Goal: Contribute content: Add original content to the website for others to see

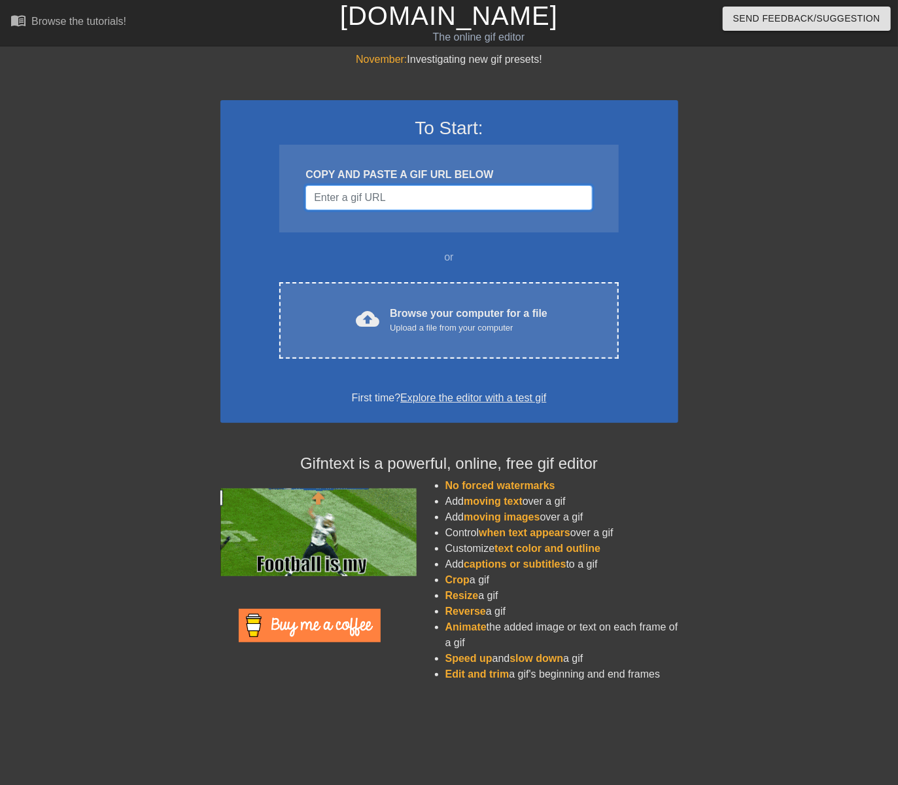
click at [391, 195] on input "Username" at bounding box center [449, 197] width 287 height 25
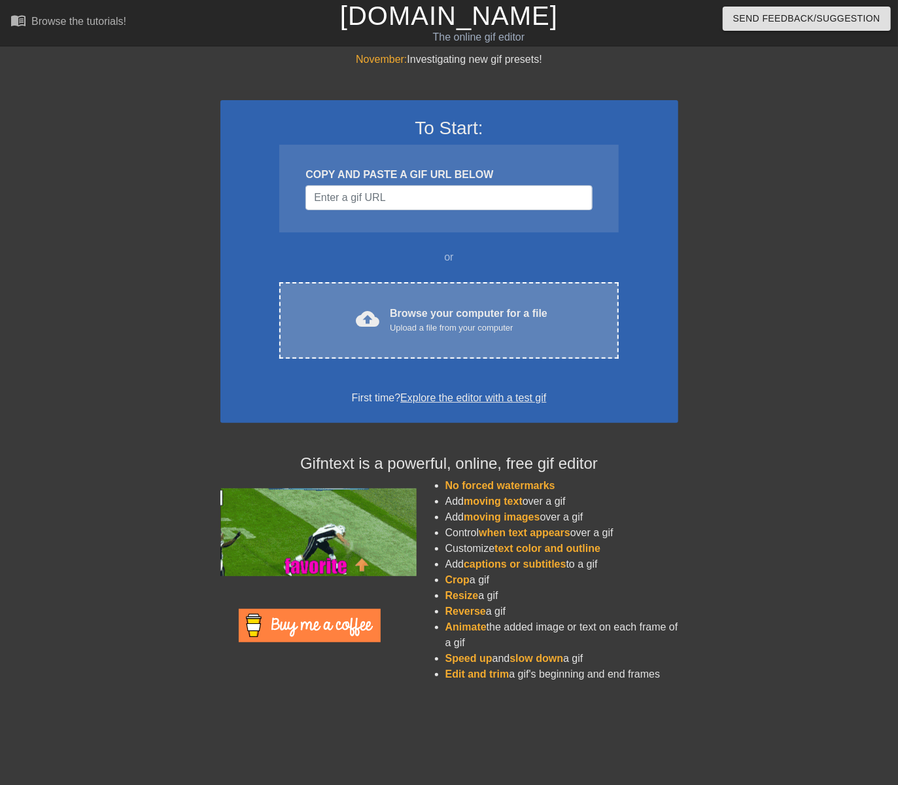
click at [423, 336] on div "cloud_upload Browse your computer for a file Upload a file from your computer C…" at bounding box center [448, 320] width 339 height 77
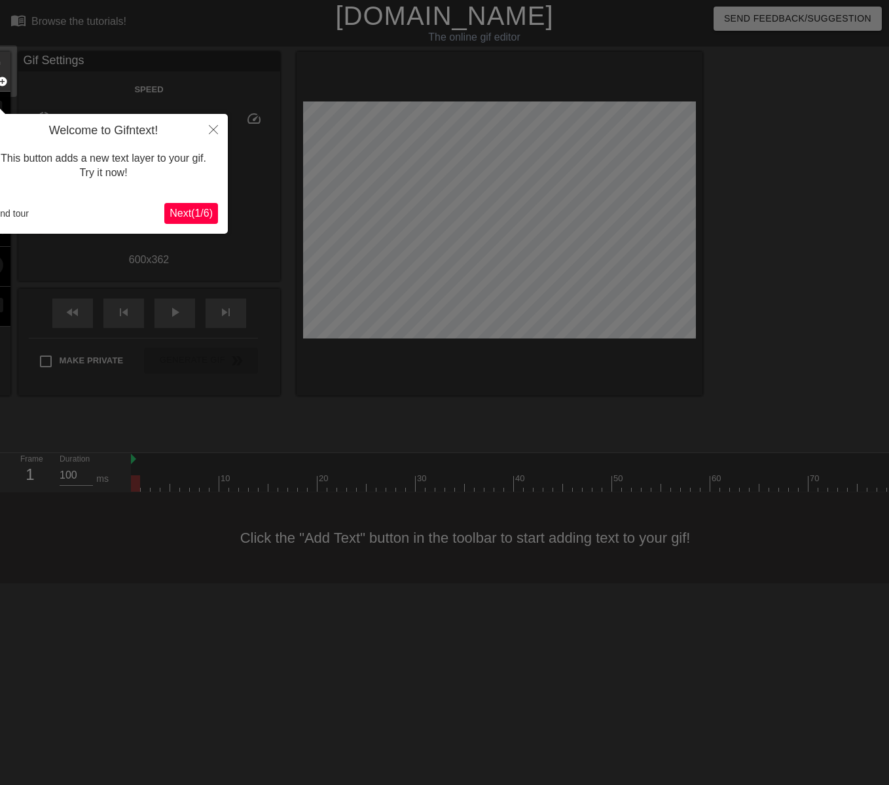
click at [190, 219] on span "Next ( 1 / 6 )" at bounding box center [190, 212] width 43 height 11
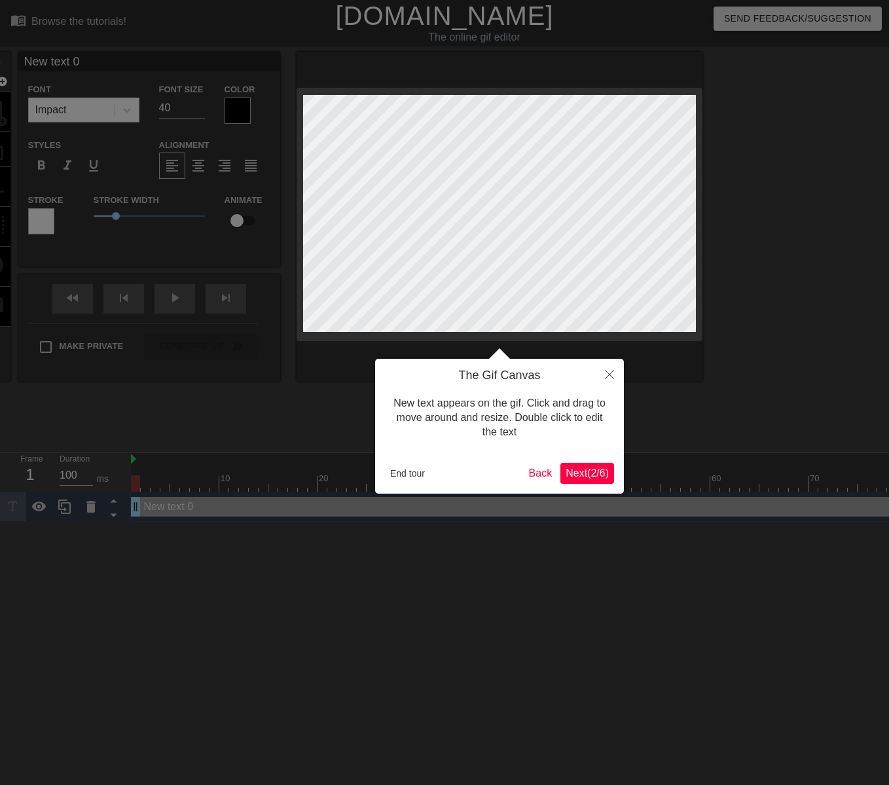
click at [576, 470] on span "Next ( 2 / 6 )" at bounding box center [586, 472] width 43 height 11
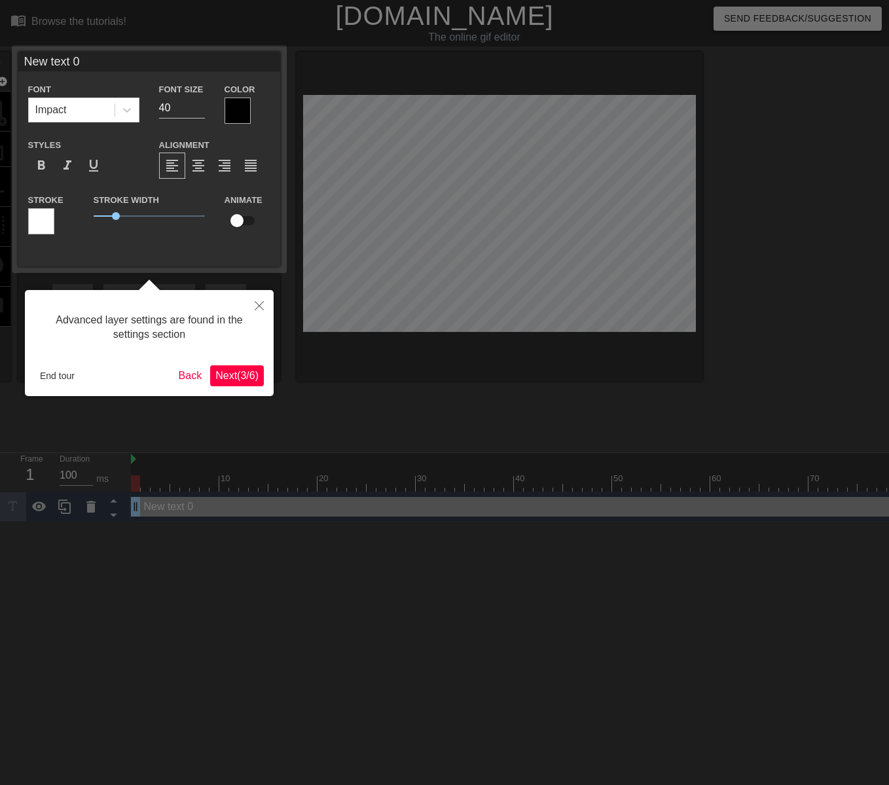
click at [255, 375] on span "Next ( 3 / 6 )" at bounding box center [236, 375] width 43 height 11
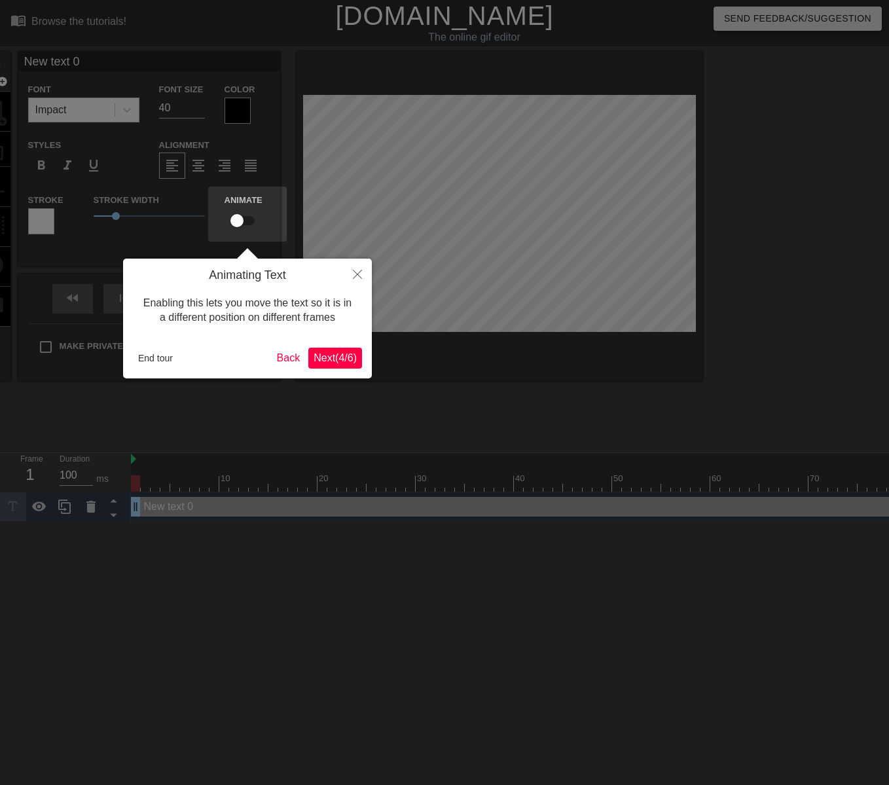
click at [323, 360] on span "Next ( 4 / 6 )" at bounding box center [334, 357] width 43 height 11
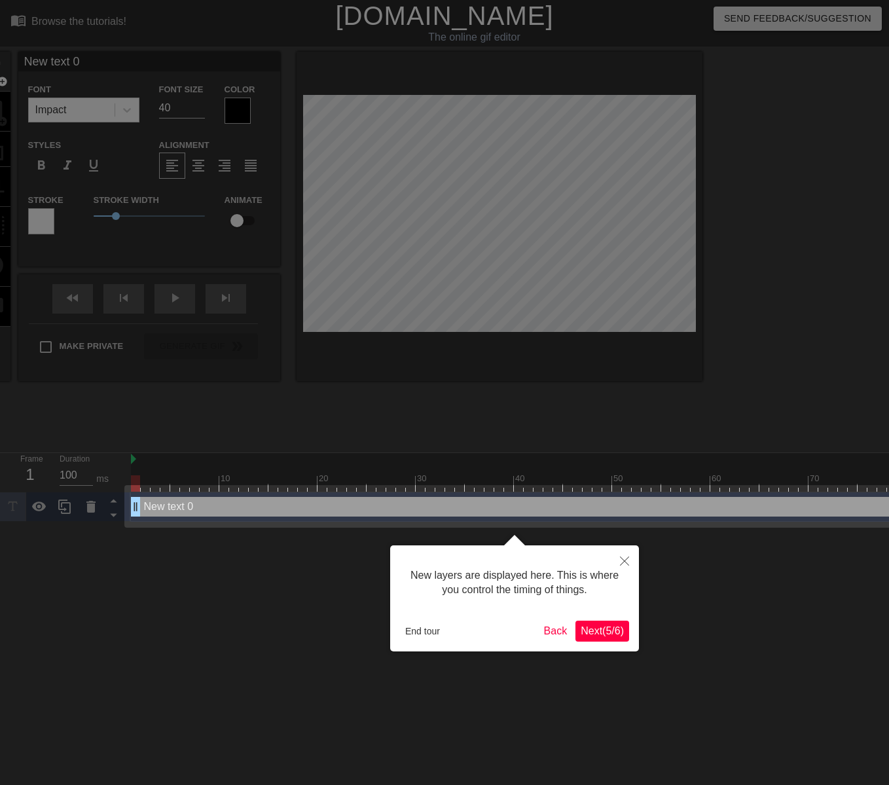
click at [602, 625] on span "Next ( 5 / 6 )" at bounding box center [601, 630] width 43 height 11
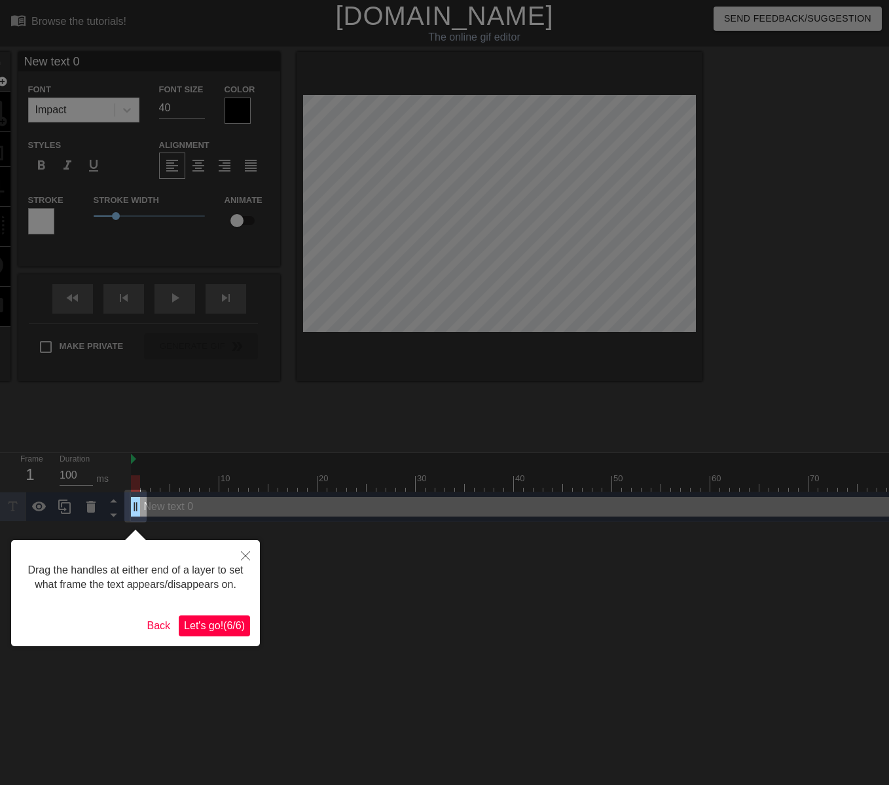
click at [219, 622] on span "Let's go! ( 6 / 6 )" at bounding box center [214, 625] width 61 height 11
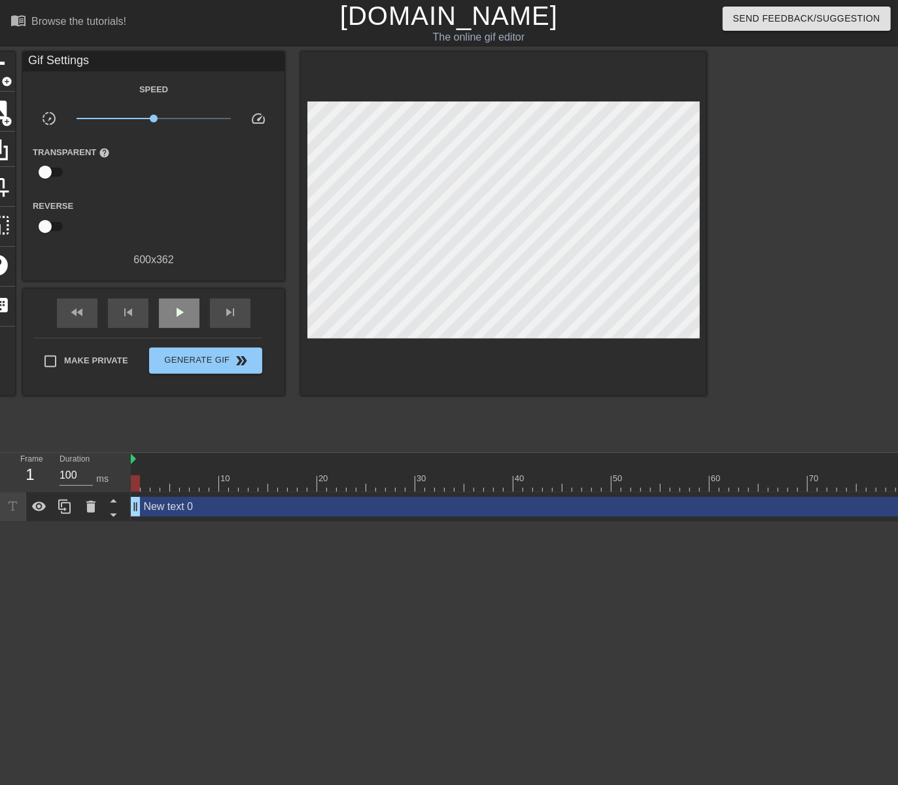
click at [168, 292] on div "fast_rewind skip_previous play_arrow skip_next" at bounding box center [153, 313] width 213 height 49
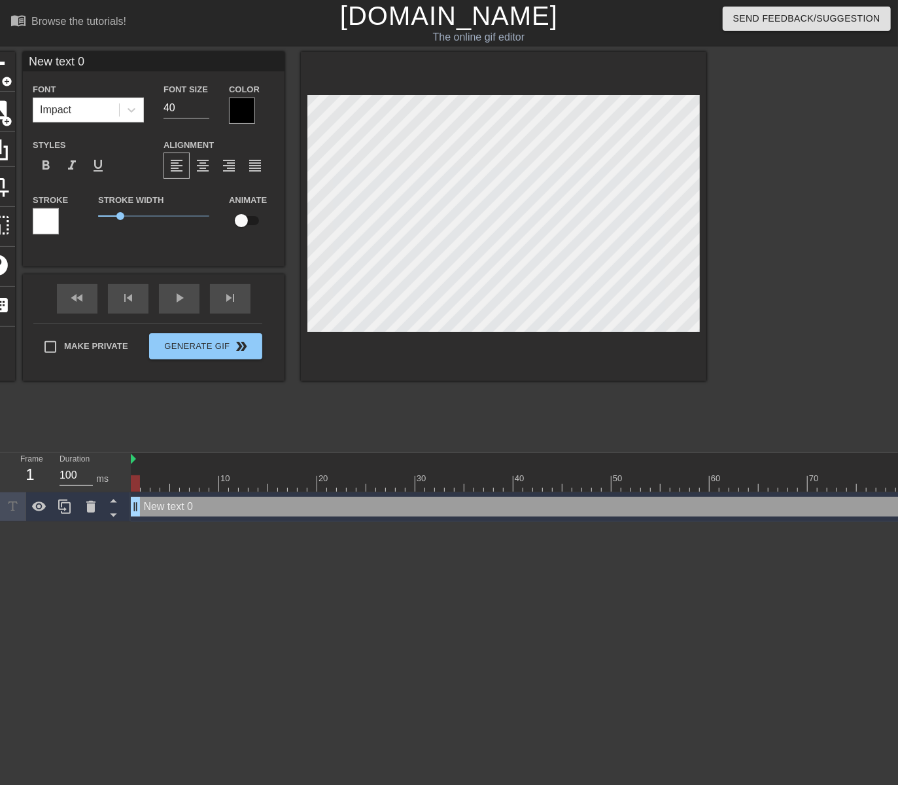
click at [464, 464] on div "menu_book Browse the tutorials! [DOMAIN_NAME] The online gif editor Send Feedba…" at bounding box center [449, 261] width 898 height 522
click at [179, 301] on div "play_arrow" at bounding box center [179, 298] width 41 height 29
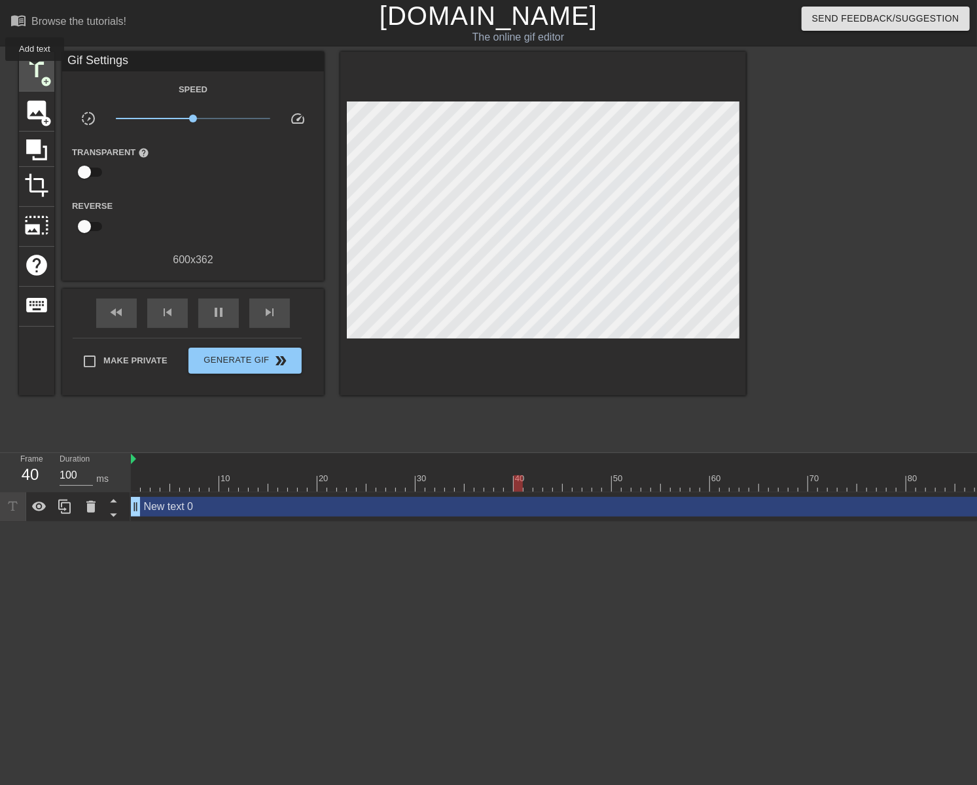
click at [35, 70] on span "title" at bounding box center [36, 70] width 25 height 25
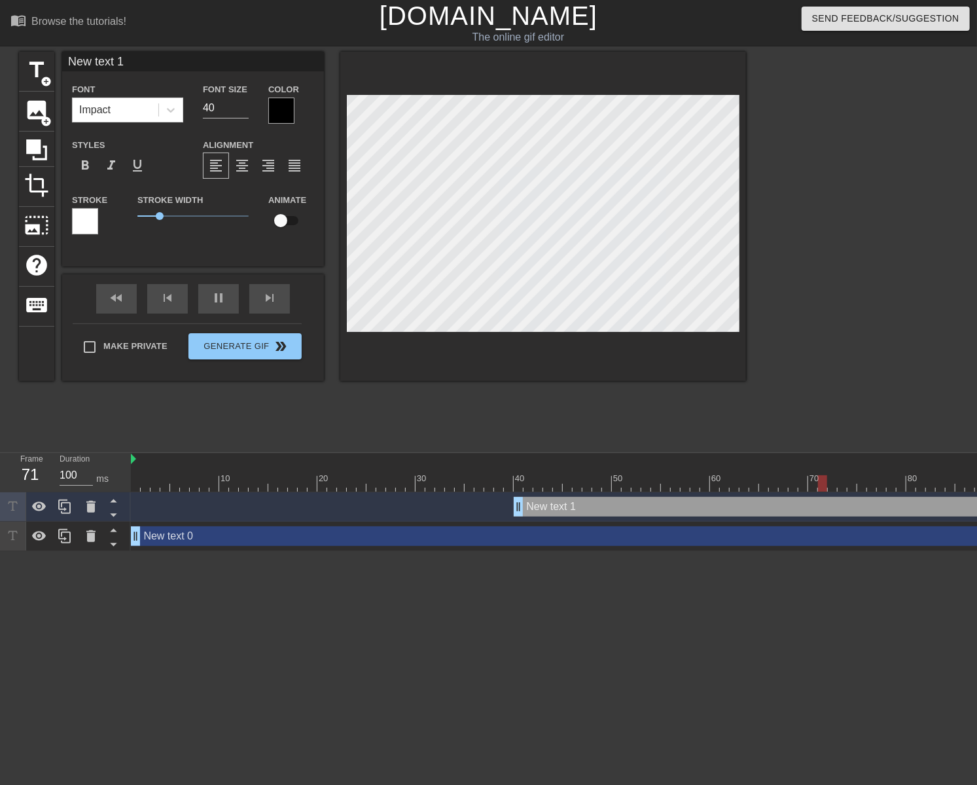
type input "Newㄱ text 1"
type textarea "Newㄱ text 1"
type input "New text 1"
type textarea "New text 1"
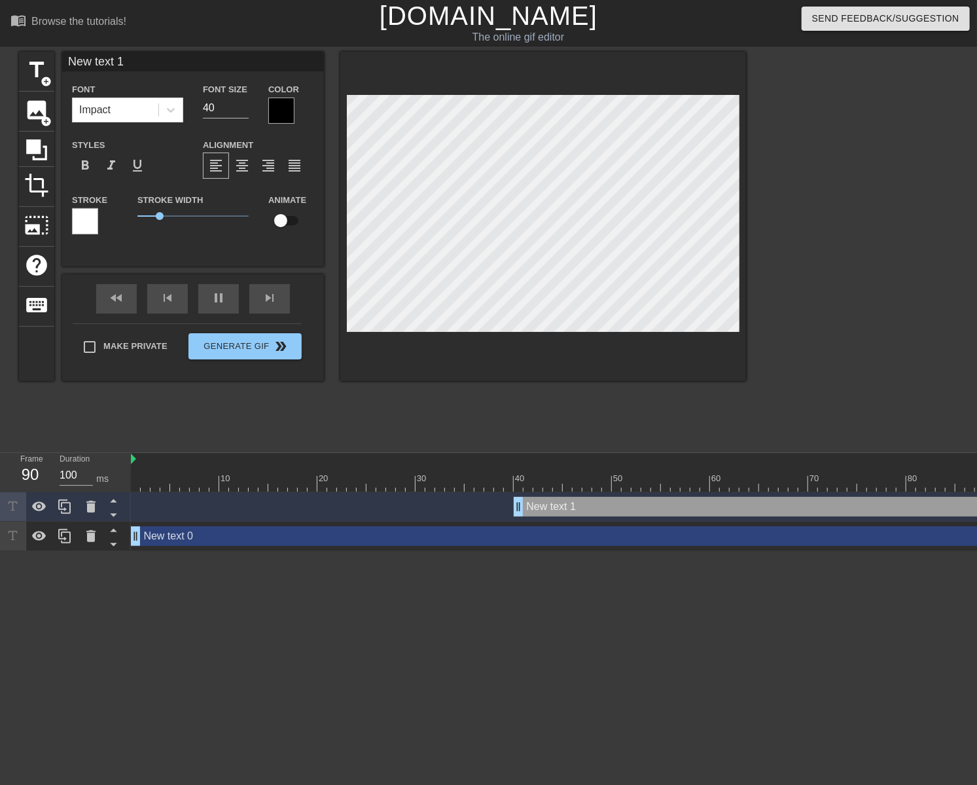
type input "Ne text 1"
type textarea "Ne text 1"
type input "N text 1"
type textarea "N text 1"
type input "N text"
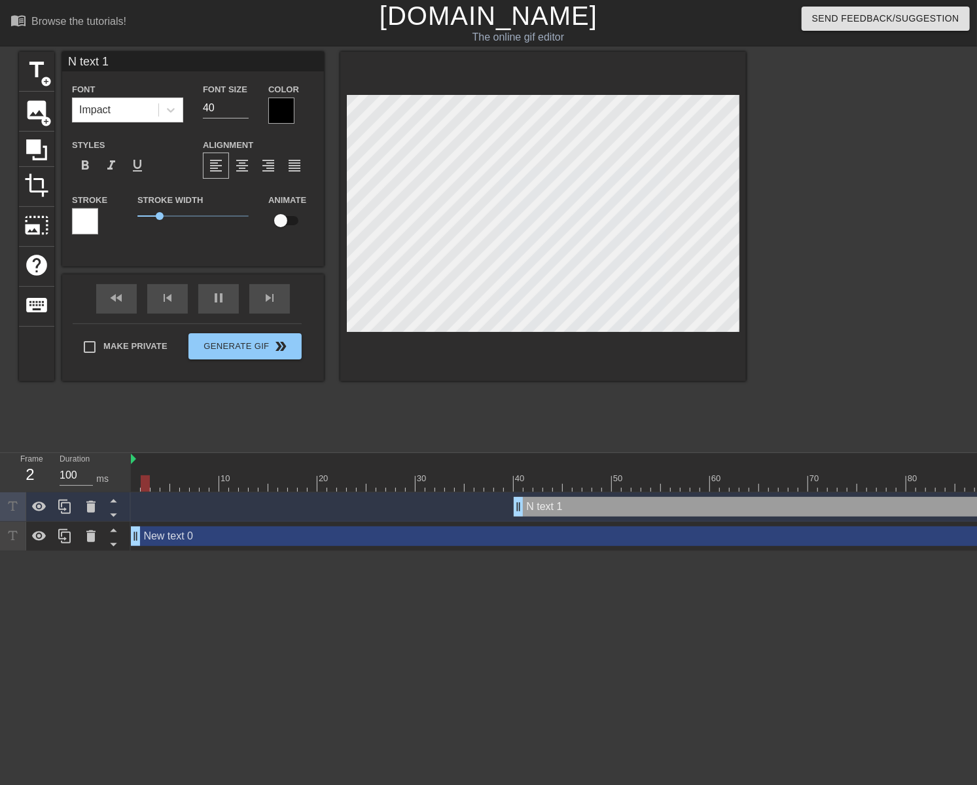
type textarea "N text"
type input "N text"
type textarea "N text"
type input "N tex"
type textarea "N tex"
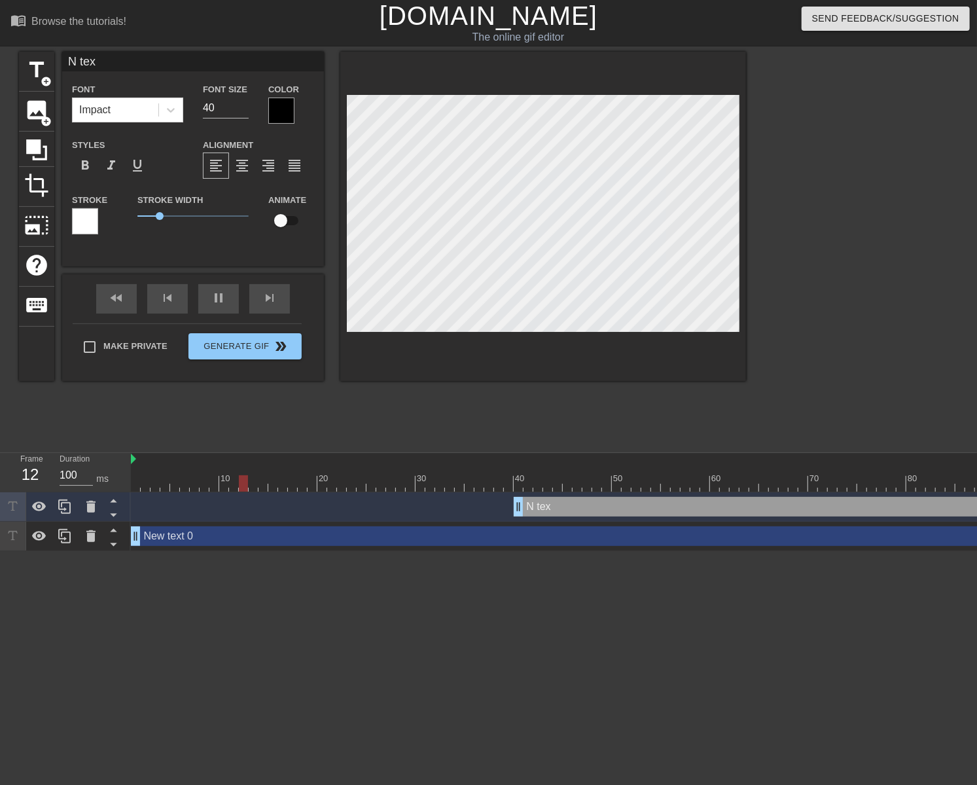
type input "N texㄹ"
type textarea "N texㄹ"
type input "N texㄹㄹ"
type textarea "N texㄹㄹ"
type input "N texㄹㄹㄹ"
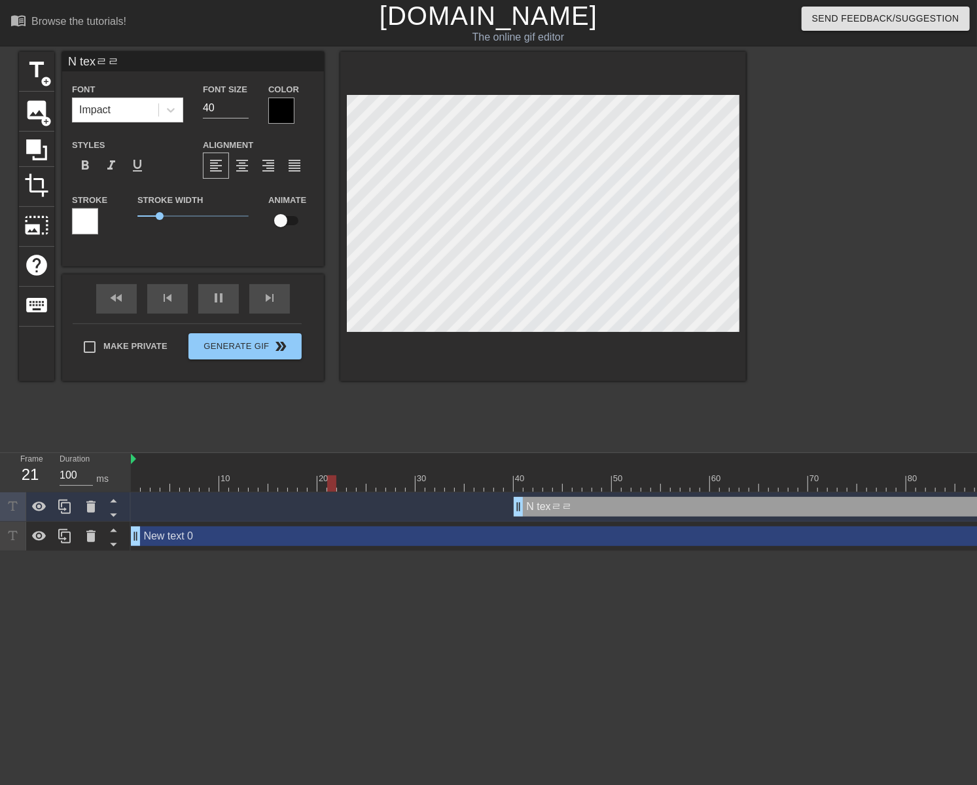
type textarea "N texㄹㄹㄹ"
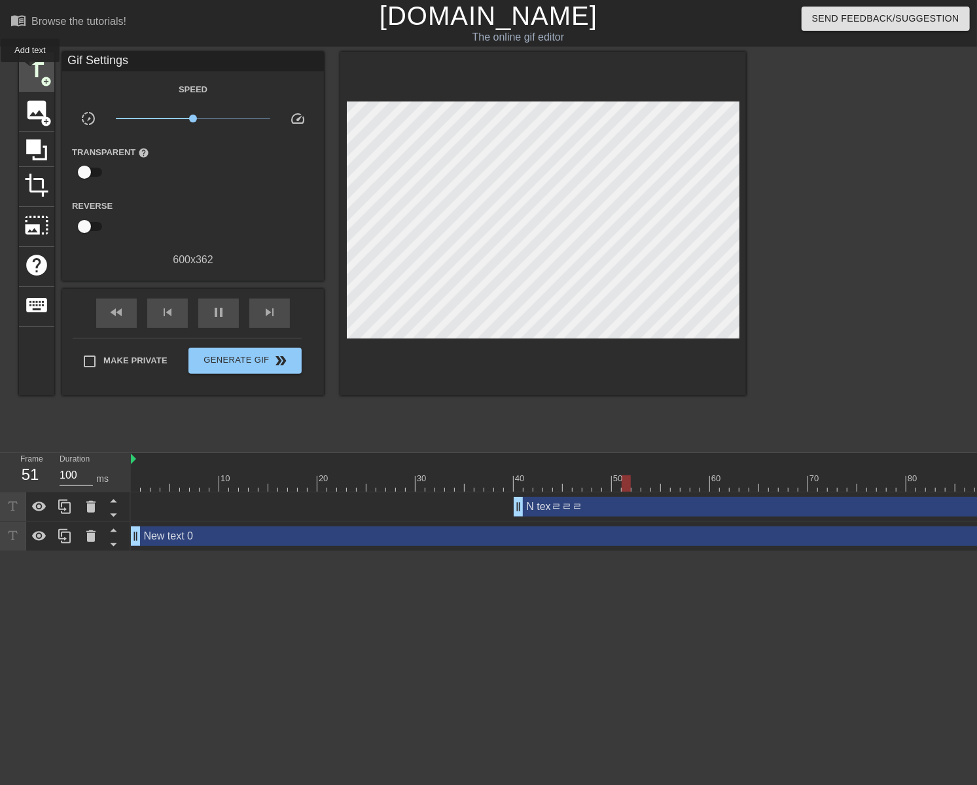
click at [30, 71] on span "title" at bounding box center [36, 70] width 25 height 25
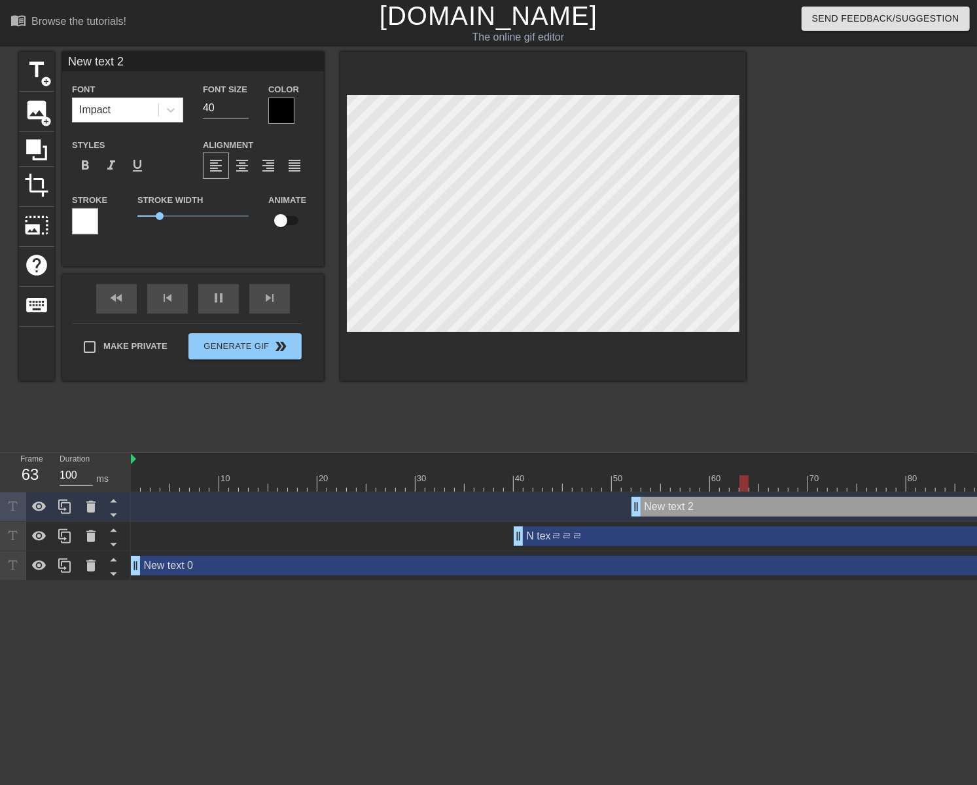
scroll to position [2, 1]
type input "Newㄹ text 2"
type textarea "Newㄹ text 2"
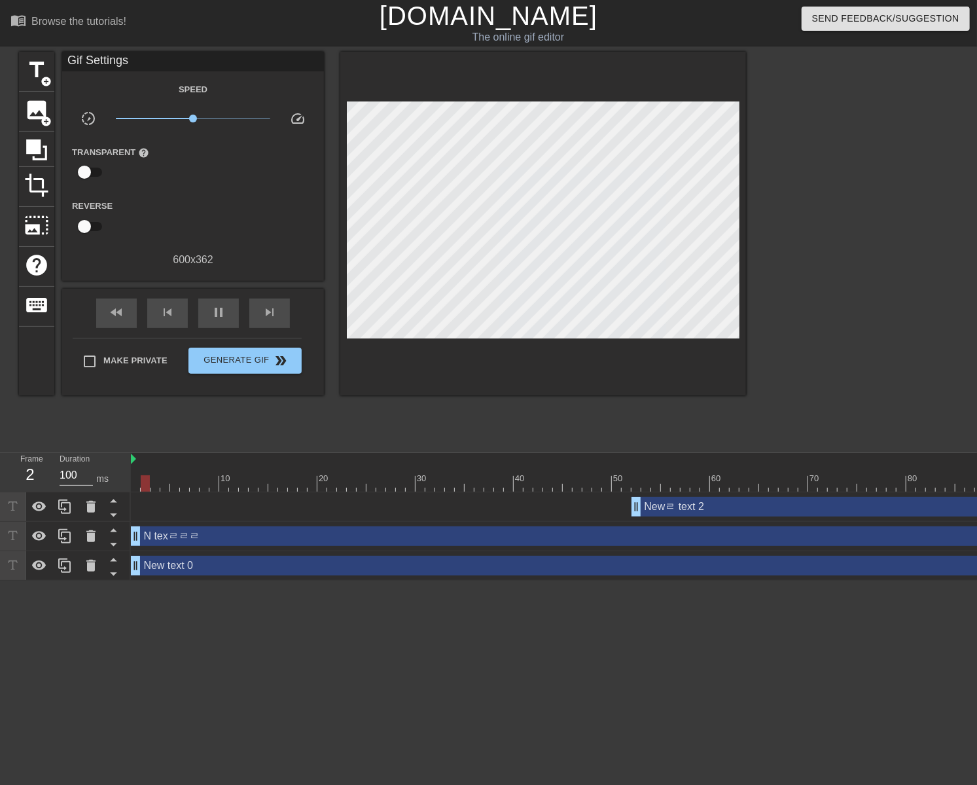
drag, startPoint x: 514, startPoint y: 531, endPoint x: 428, endPoint y: 342, distance: 207.6
click at [128, 537] on div "Frame 2 Duration 100 ms 10 20 30 40 50 60 70 80 90 Newㄹ text 2 drag_handle drag…" at bounding box center [488, 517] width 977 height 128
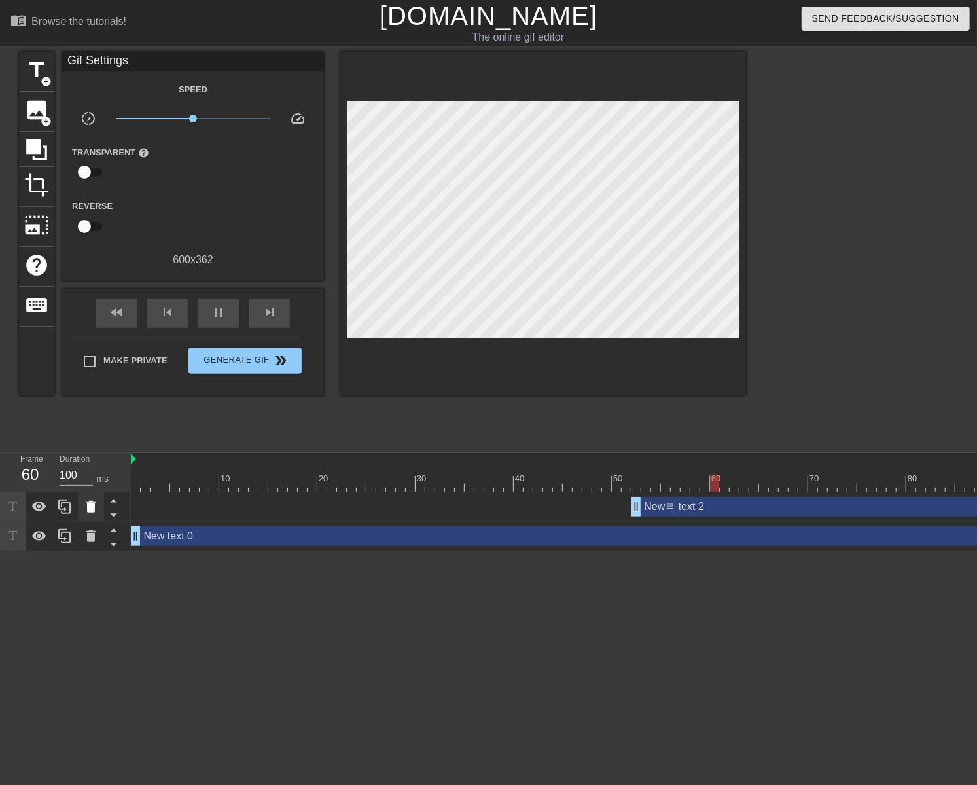
click at [97, 510] on icon at bounding box center [91, 507] width 16 height 16
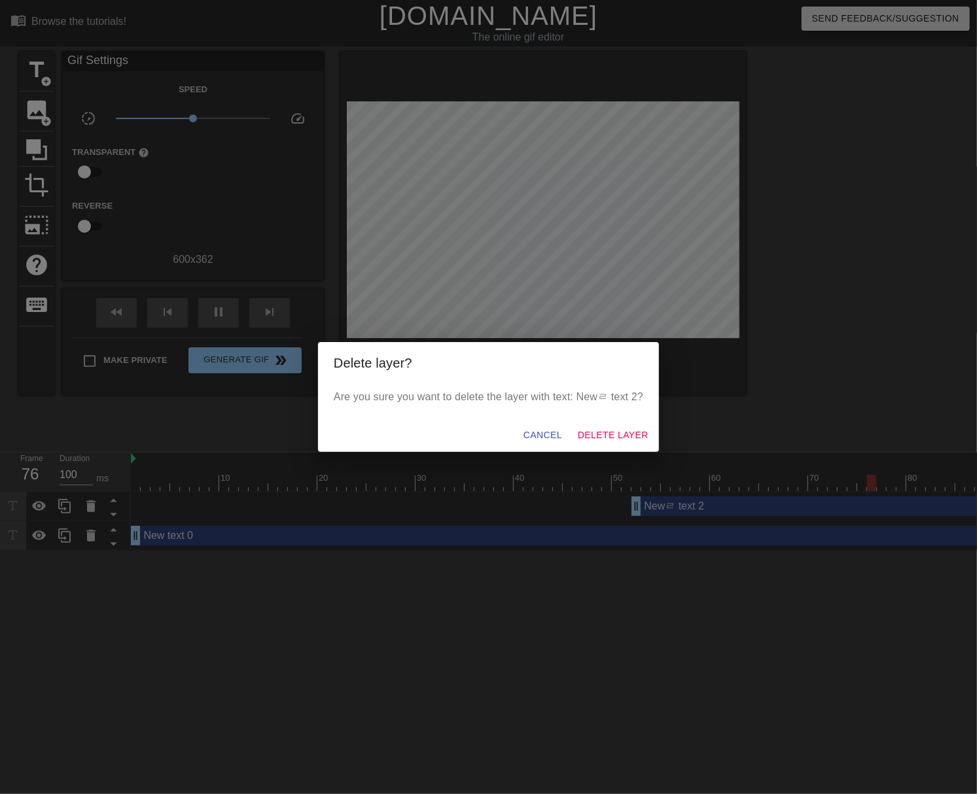
click at [563, 253] on div "Delete layer? Are you sure you want to delete the layer with text: Newㄹ text 2?…" at bounding box center [488, 397] width 977 height 794
click at [504, 255] on div "Delete layer? Are you sure you want to delete the layer with text: Newㄹ text 2?…" at bounding box center [488, 397] width 977 height 794
click at [590, 434] on span "Delete Layer" at bounding box center [613, 435] width 71 height 16
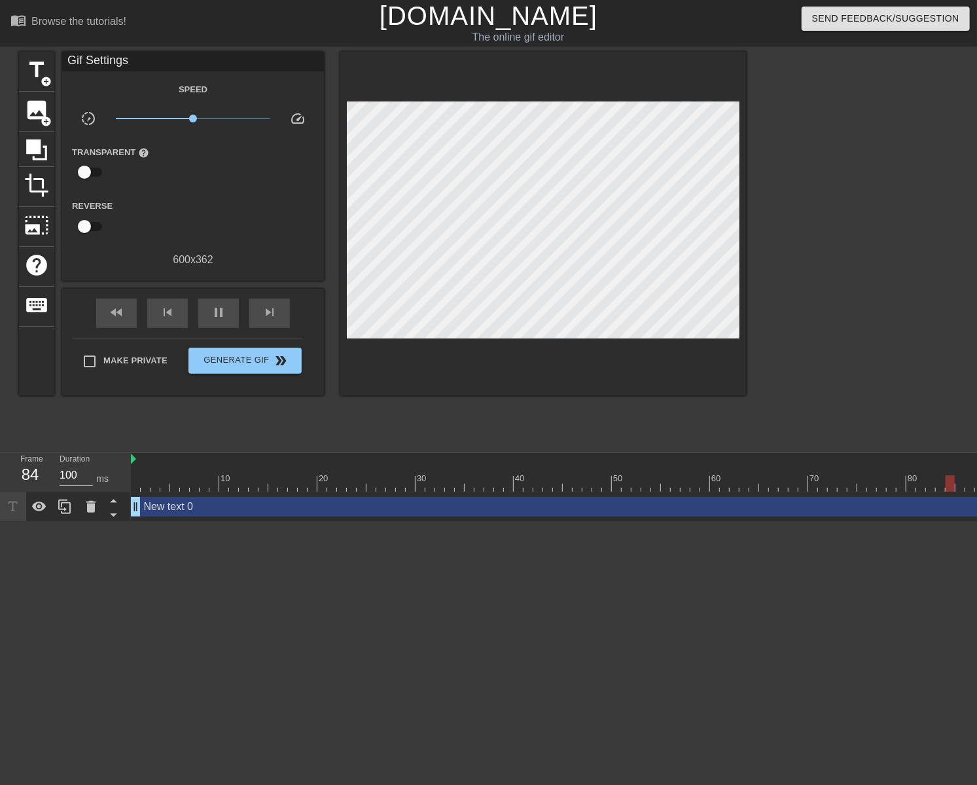
click at [297, 512] on div "New text 0 drag_handle drag_handle" at bounding box center [617, 507] width 972 height 20
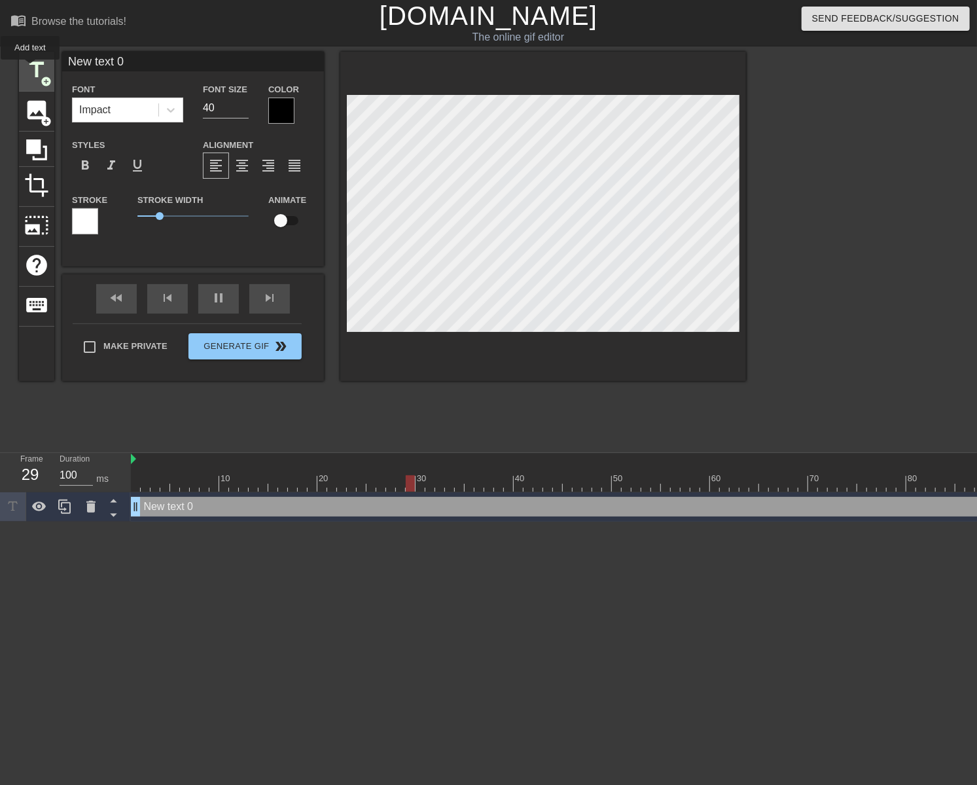
click at [30, 69] on span "title" at bounding box center [36, 70] width 25 height 25
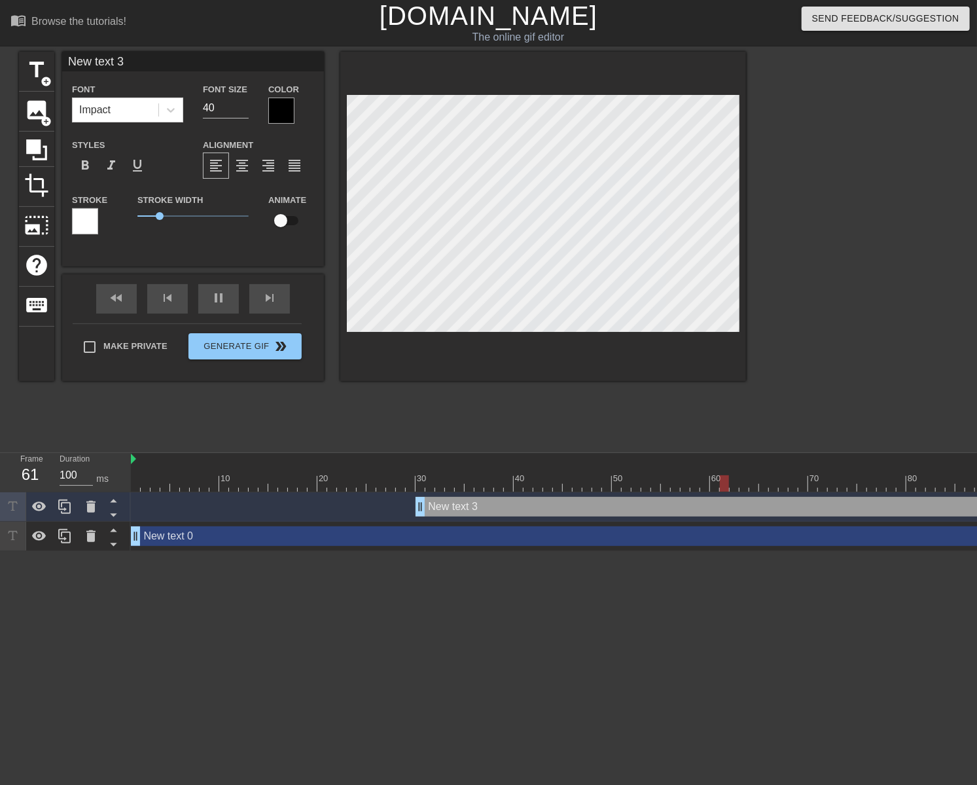
type input "New text3"
type textarea "New text3"
type input "New tex3"
type textarea "New tex3"
type input "New te3"
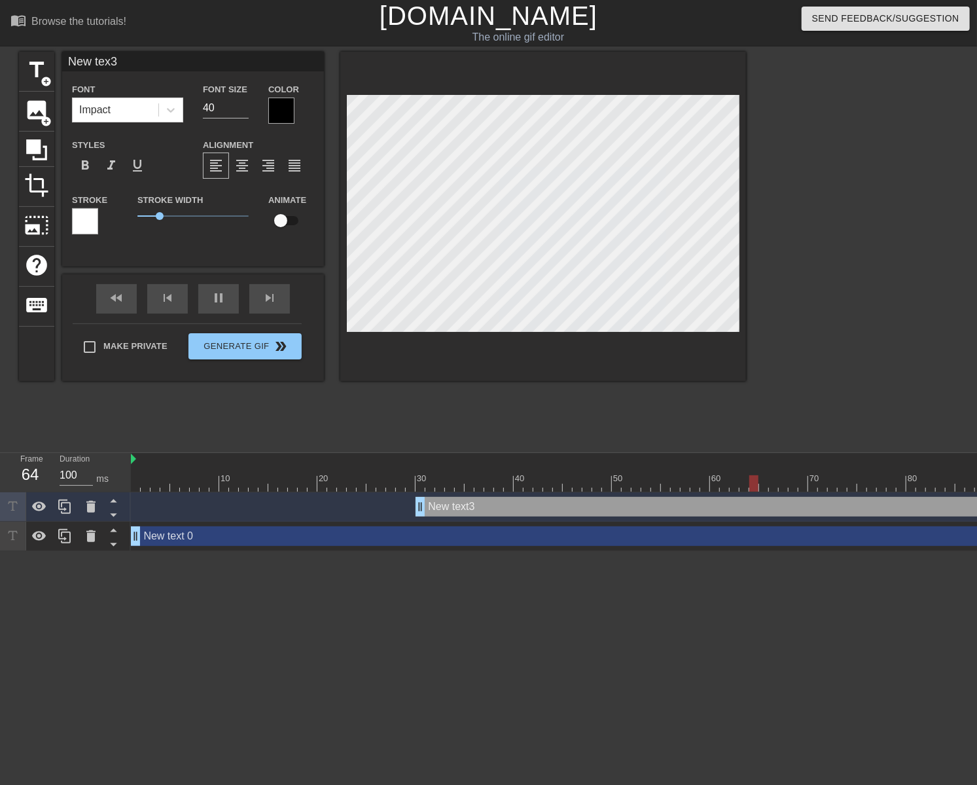
type textarea "New te3"
type input "New [MEDICAL_DATA]"
type textarea "New [MEDICAL_DATA]"
type input "New 3"
type textarea "New 3"
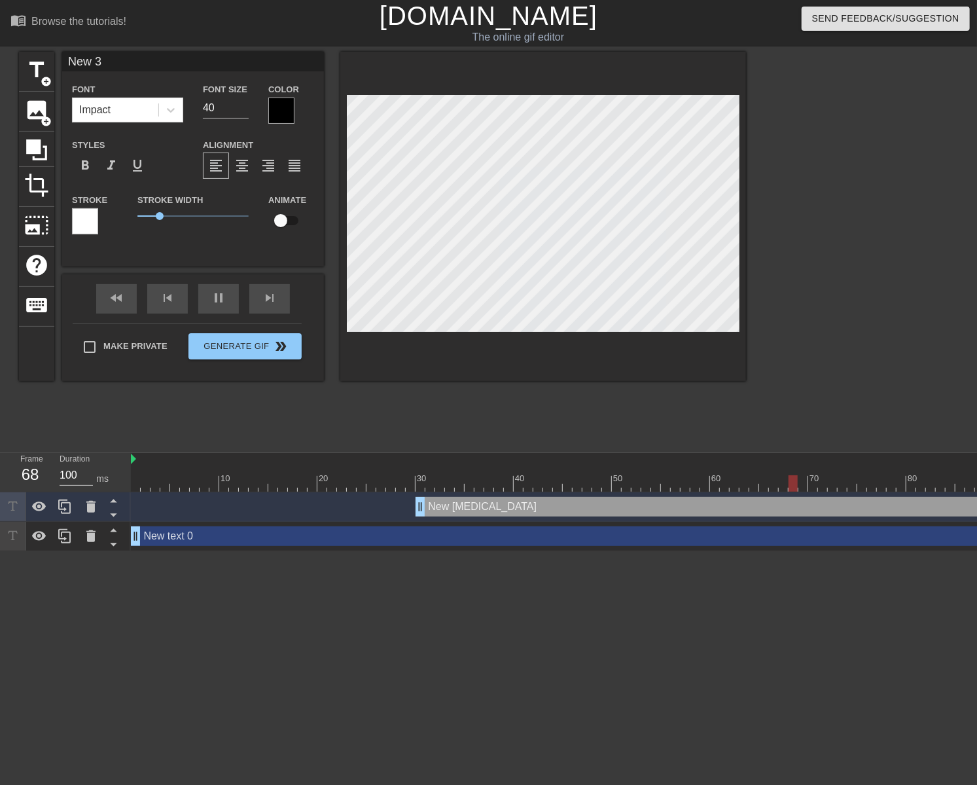
type input "New3"
type textarea "New3"
type input "Ne3"
type textarea "Ne3"
type input "N3"
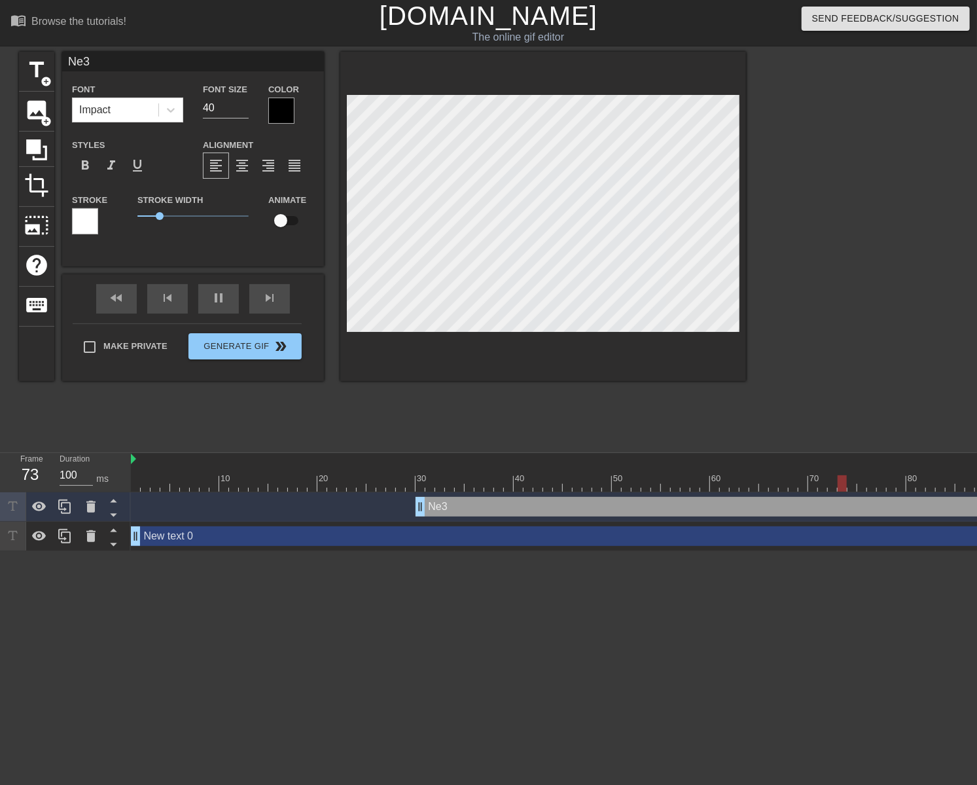
type textarea "N3"
type input "3"
type textarea "3"
type input "ㄱ3"
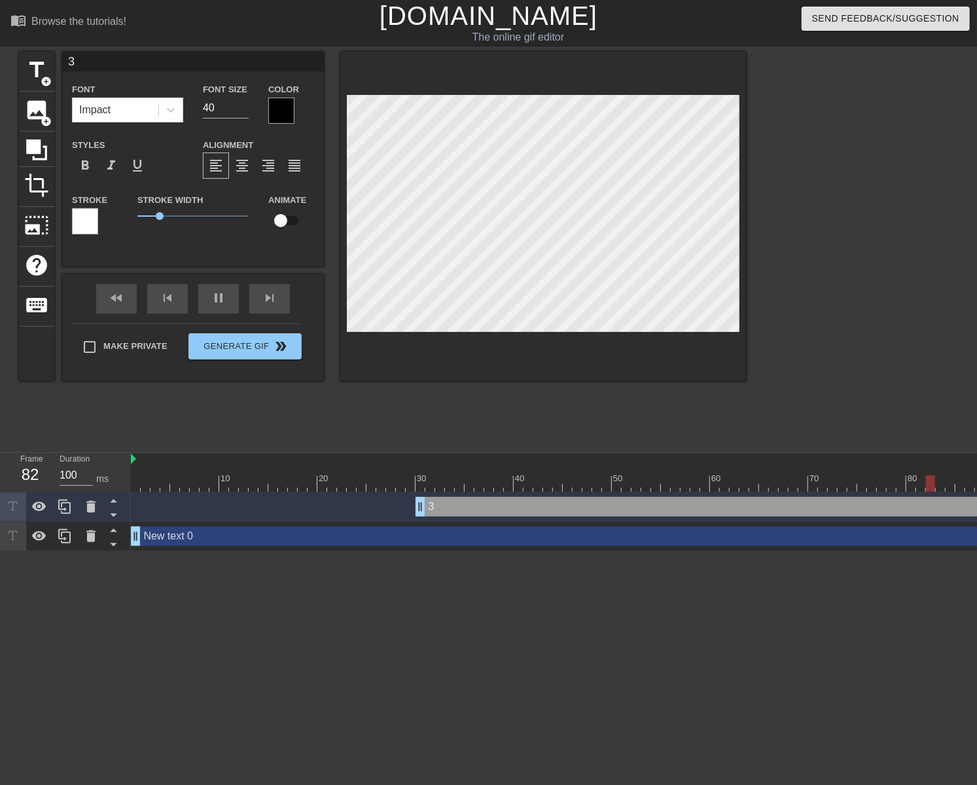
type textarea "ㄱ3"
type input "겨3"
type textarea "겨3"
type input "결3"
type textarea "결3"
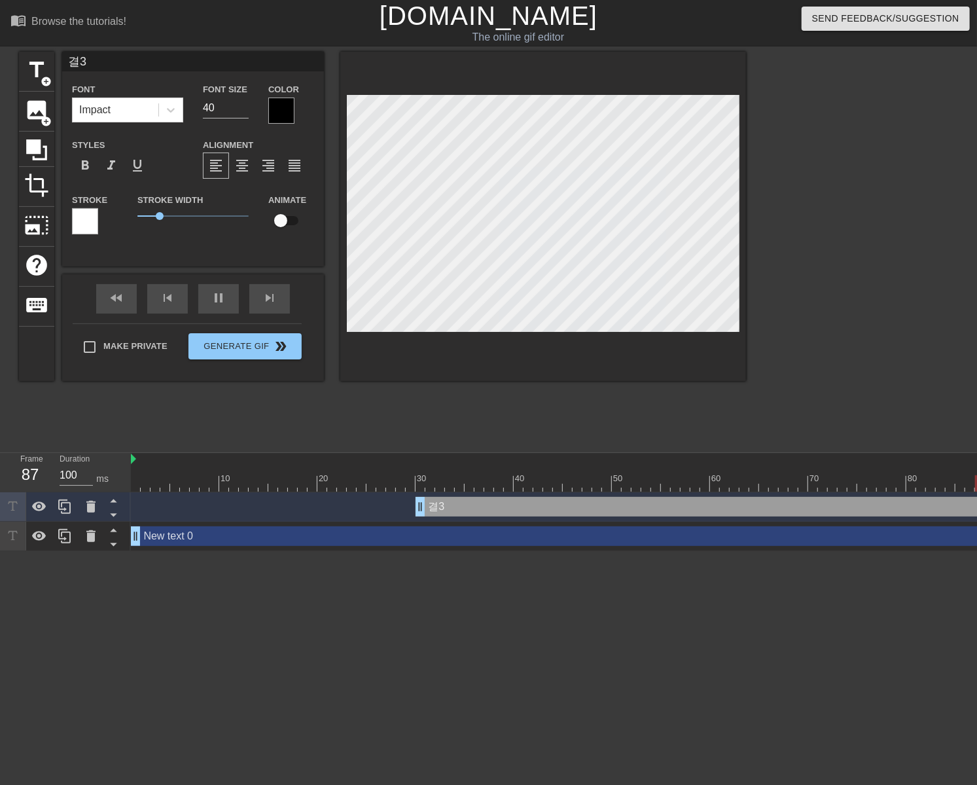
type input "결ㅈ3"
type textarea "결ㅈ3"
type input "결저3"
type textarea "결저3"
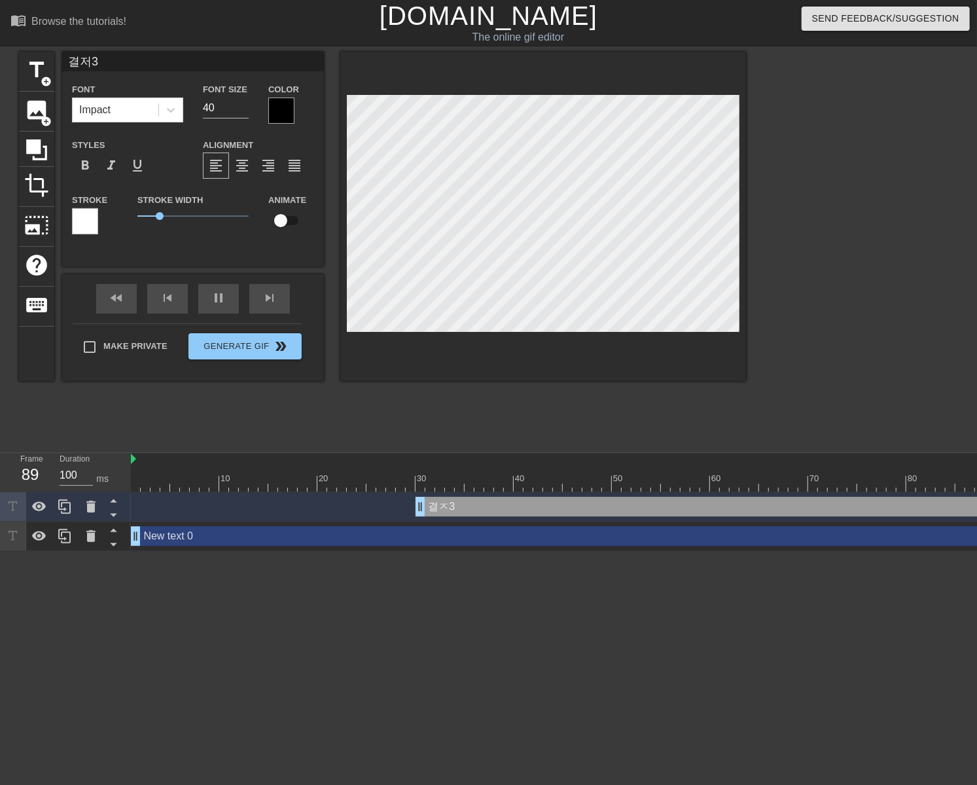
type input "결정3"
type textarea "결정3"
type input "결정ㅇ3"
type textarea "결정ㅇ3"
type input "결정으3"
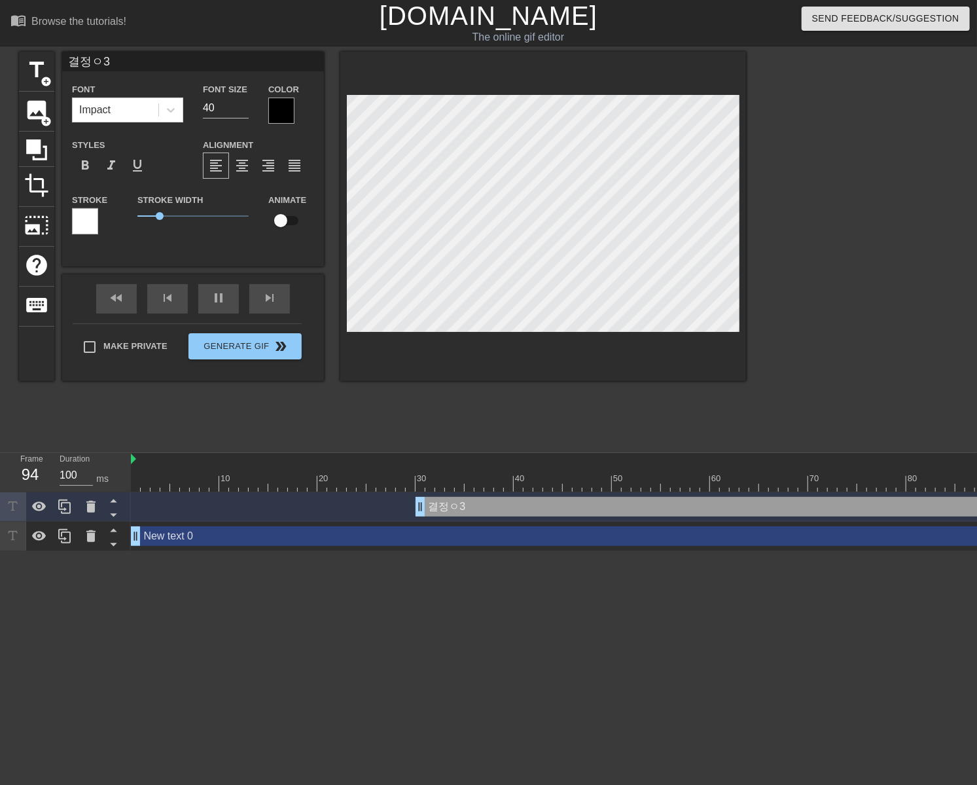
type textarea "결정으3"
type input "결정은3"
type textarea "결정은3"
type input "결정은 3"
type textarea "결정은 3"
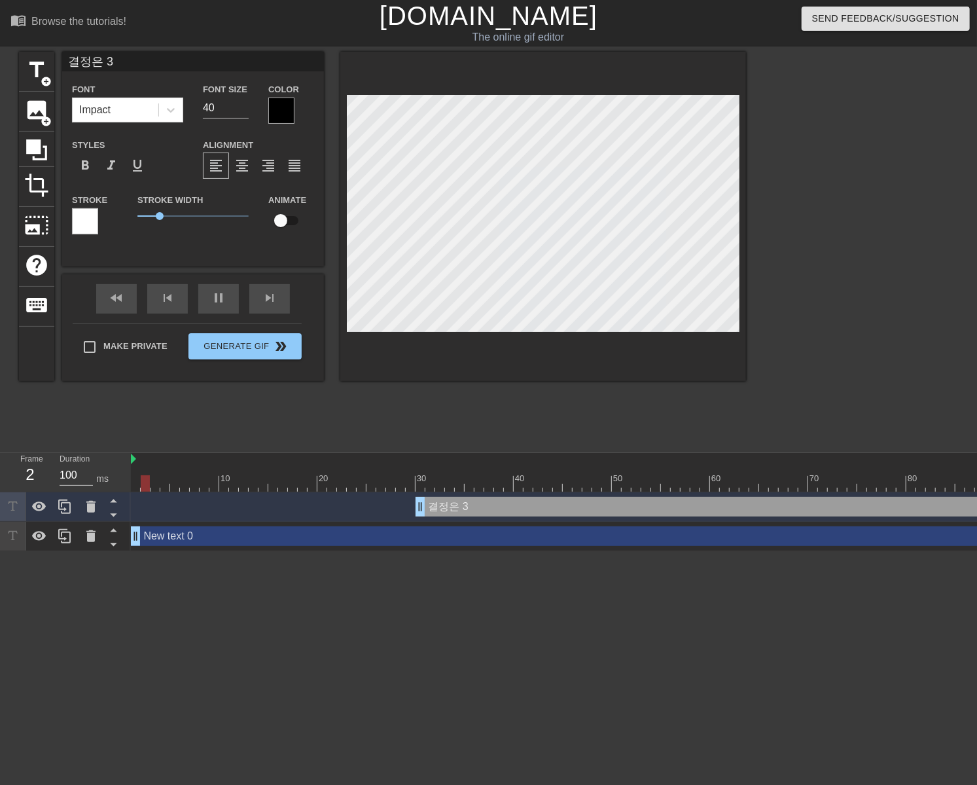
type input "결정은 ㄴ3"
type textarea "결정은 ㄴ3"
type input "결정은 내3"
type textarea "결정은 내3"
type input "결정은 낵3"
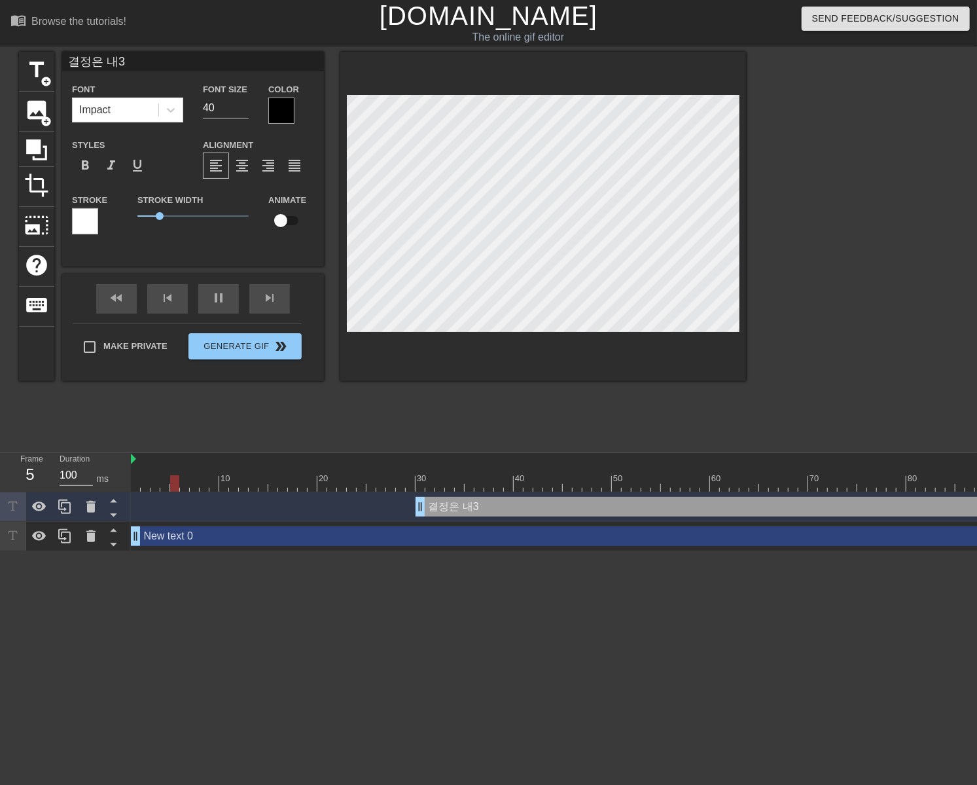
type textarea "결정은 낵3"
type input "결정은 내가3"
type textarea "결정은 내가3"
type input "결정은 내갛3"
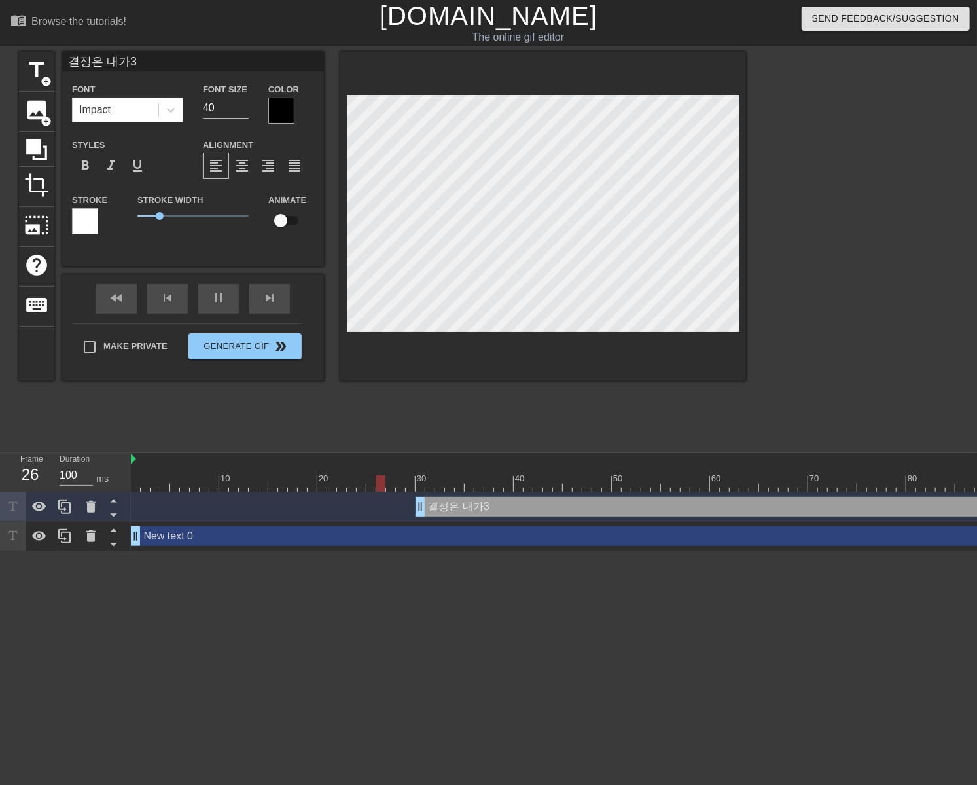
type textarea "결정은 내갛3"
type input "결정은 내가해3"
type textarea "결정은 내가해3"
drag, startPoint x: 418, startPoint y: 501, endPoint x: 119, endPoint y: 482, distance: 299.6
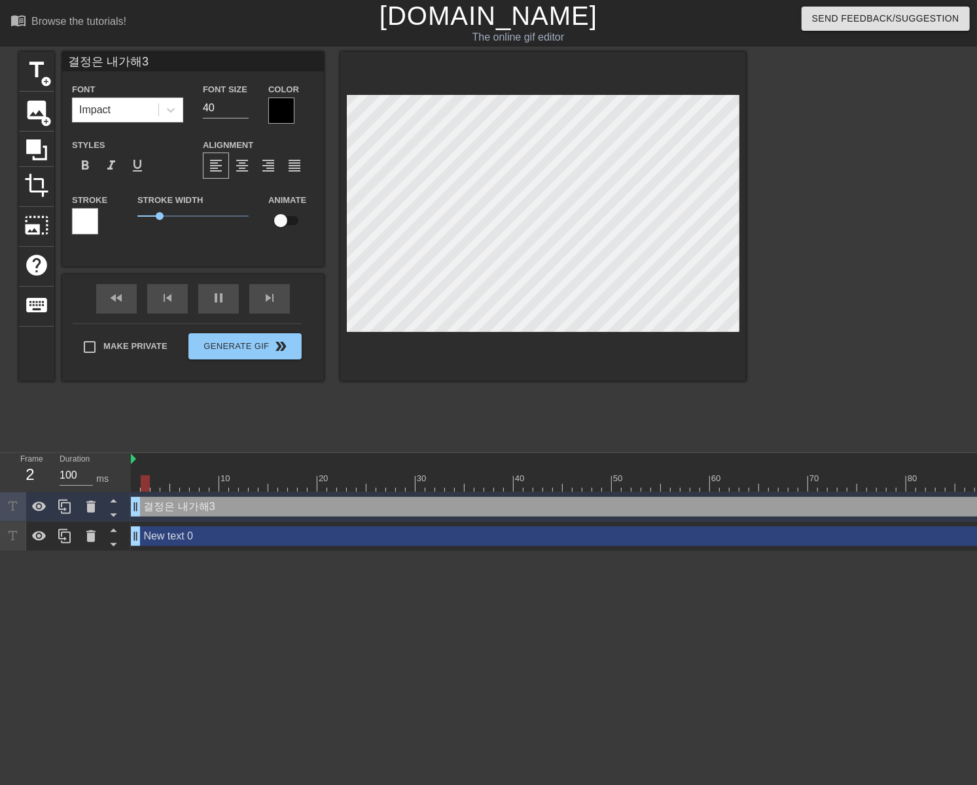
click at [119, 482] on div "Frame 2 Duration 100 ms 10 20 30 40 50 60 70 80 90 결정은 내가해3 drag_handle drag_ha…" at bounding box center [488, 502] width 977 height 98
type input "결정은 내가해 3"
type textarea "결정은 내가해 3"
type input "결정은 내가해 ㅇ3"
type textarea "결정은 내가해 ㅇ3"
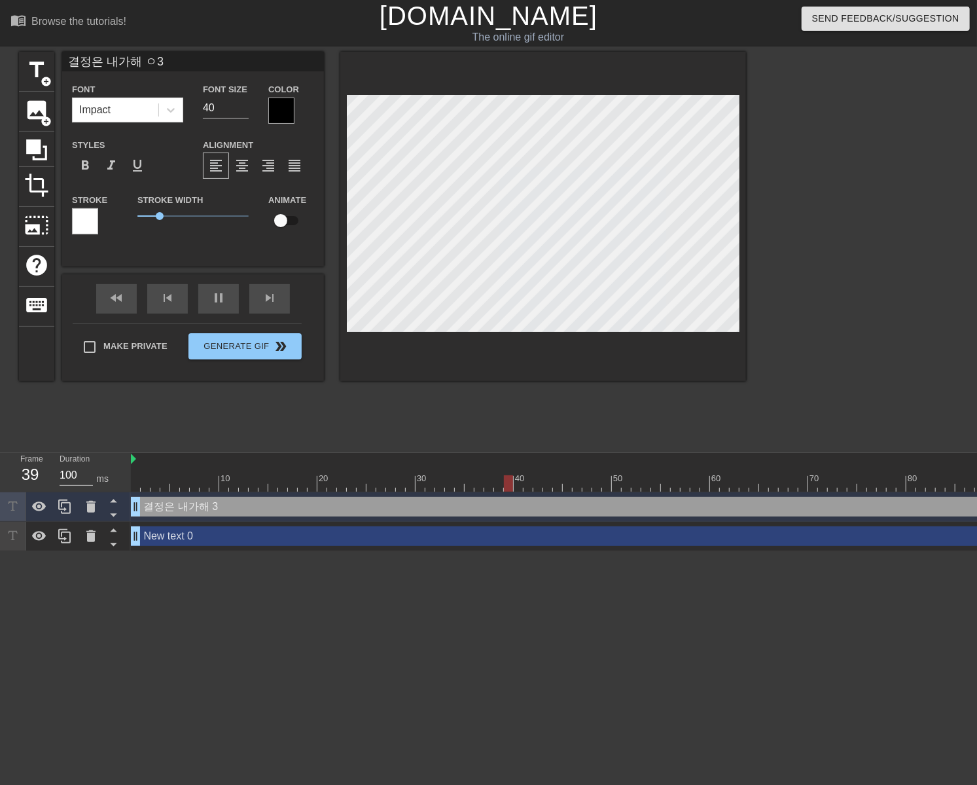
type input "결정은 내가해 이3"
type textarea "결정은 내가해 이3"
type input "결정은 내가해 잇3"
type textarea "결정은 내가해 잇3"
type input "결정은 내가해 이새3"
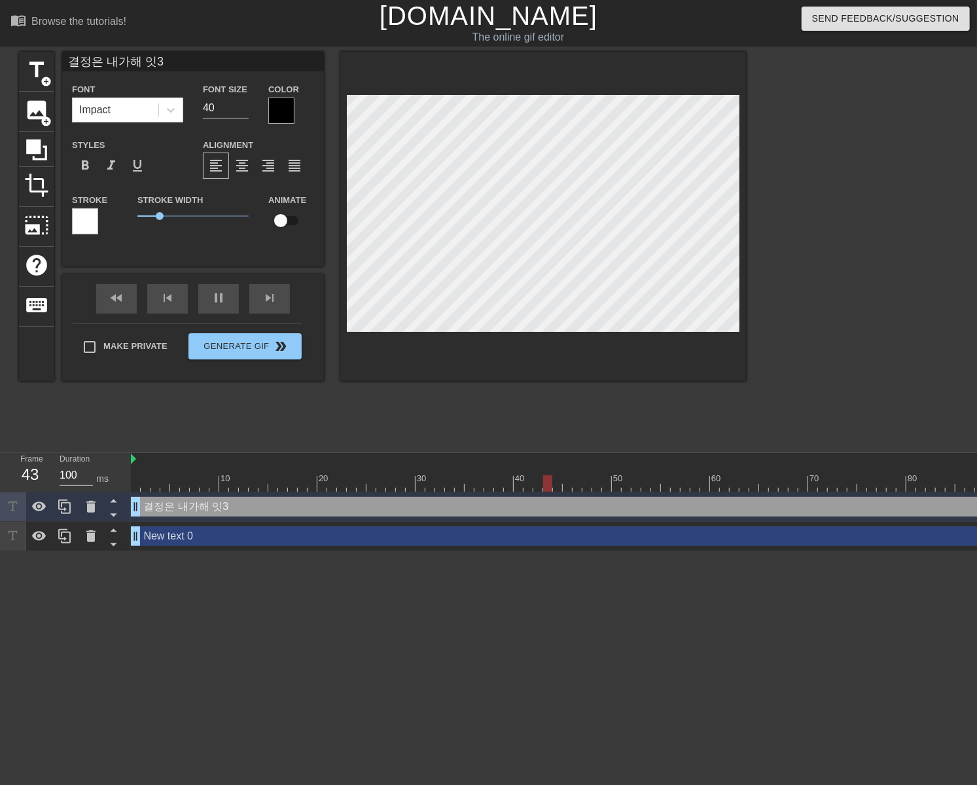
type textarea "결정은 내가해 이새3"
type input "결정은 내가해 이샊3"
type textarea "결정은 내가해 이샊3"
type input "결정은 내가해 이새끼3"
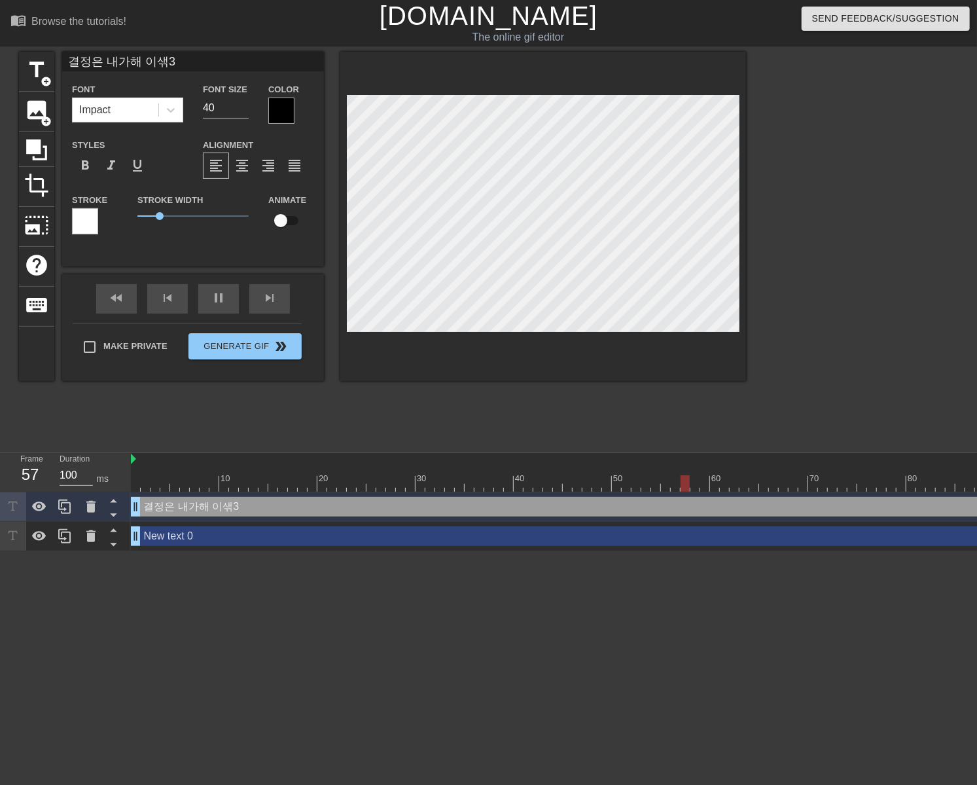
type textarea "결정은 내가해 이새끼3"
type input "결정은 내가해 이새낑3"
type textarea "결정은 내가해 이새낑3"
type input "결정은 내가해 이새끼야3"
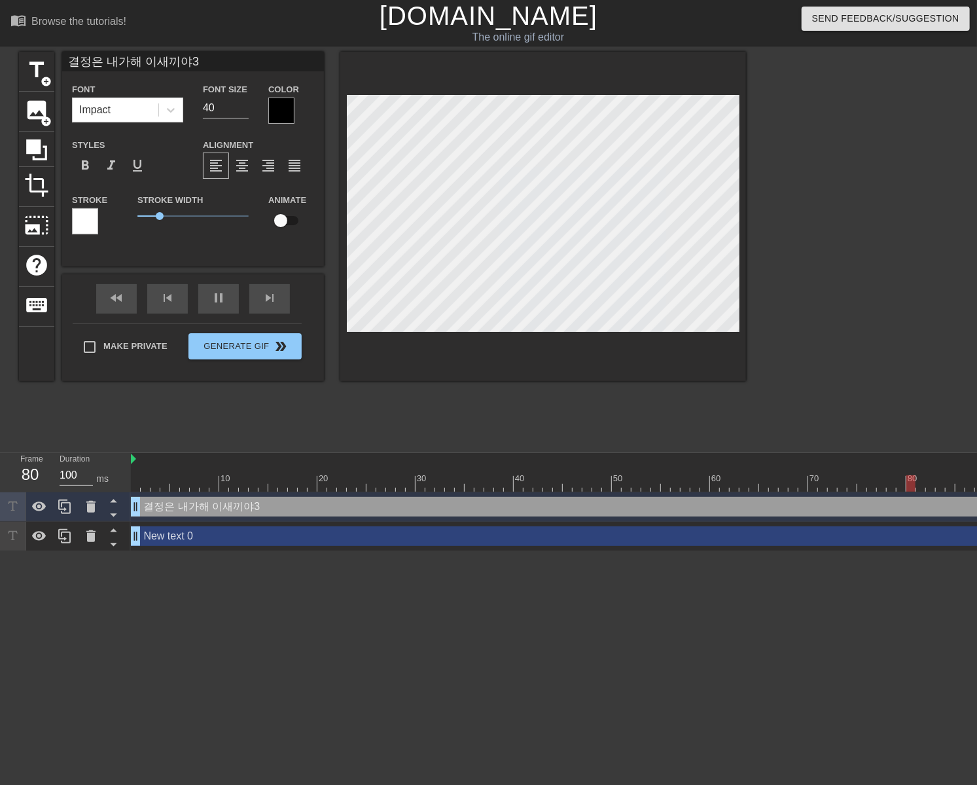
type textarea "결정은 내가해 이새끼야3"
type input "결정은 내가해 이새끼야"
type textarea "결정은 내가해 이새끼야"
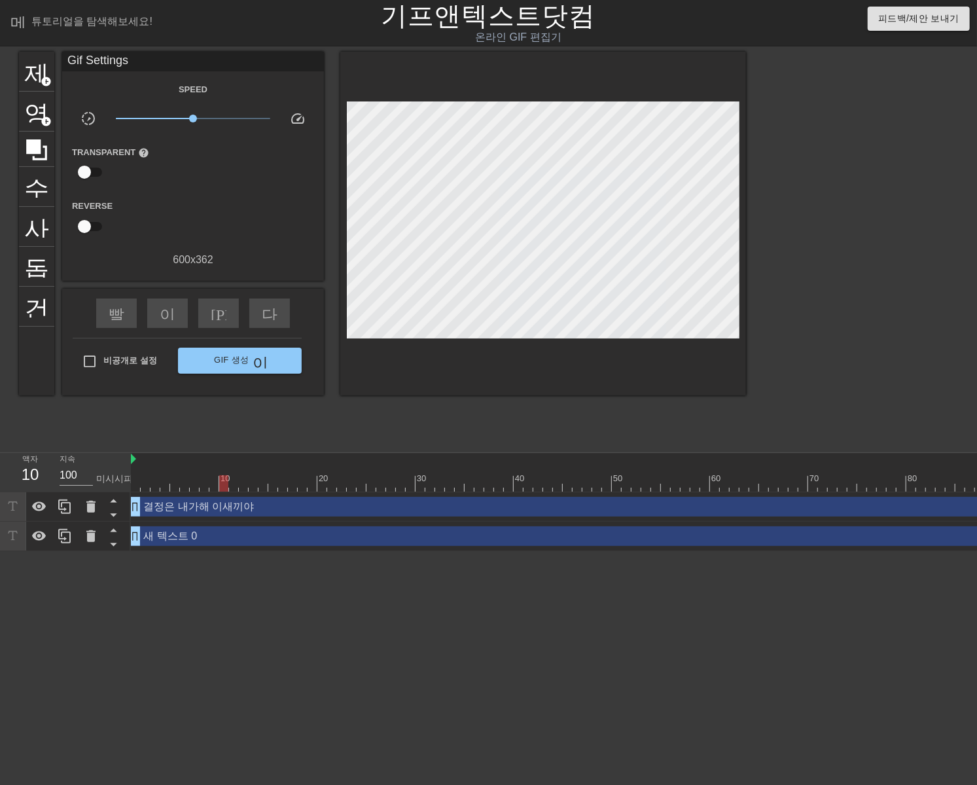
click at [828, 346] on div at bounding box center [860, 248] width 196 height 393
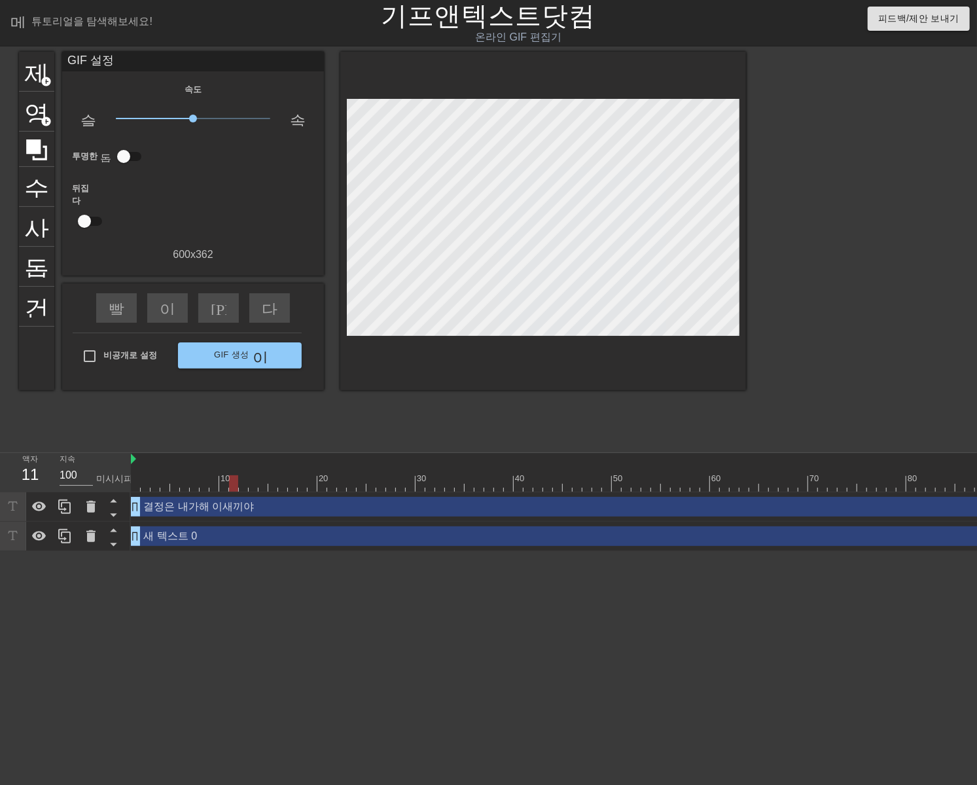
click at [90, 151] on font "투명한" at bounding box center [85, 156] width 26 height 10
click at [100, 156] on font "돕다" at bounding box center [111, 156] width 22 height 11
click at [127, 152] on input "checkbox" at bounding box center [123, 156] width 75 height 25
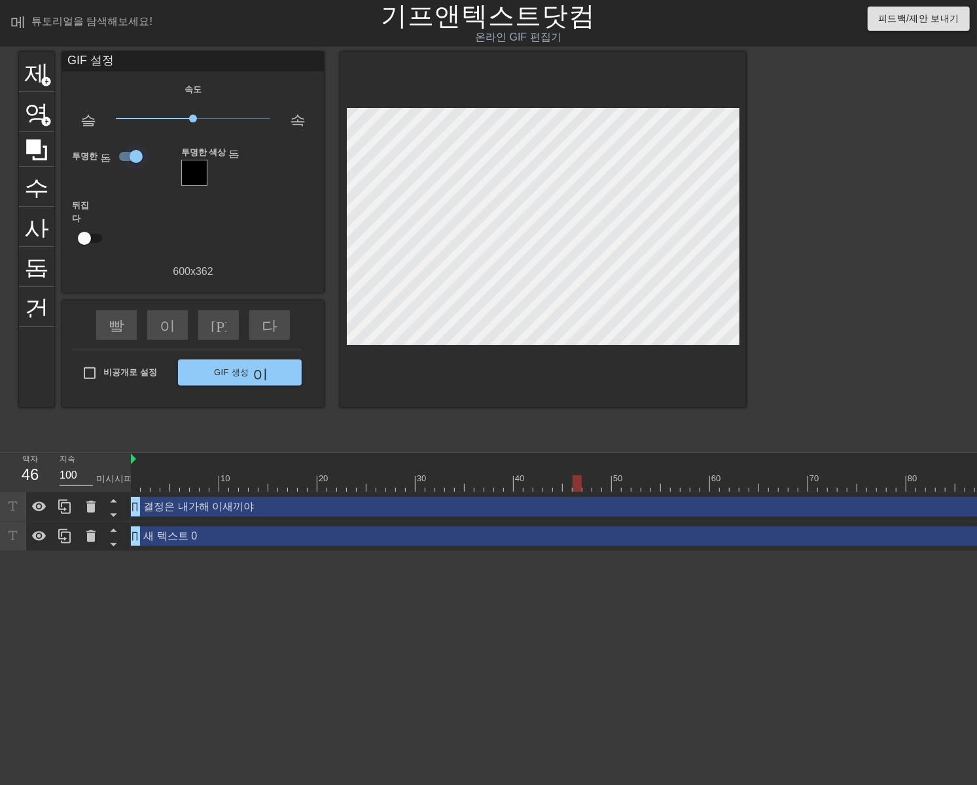
click at [124, 156] on input "checkbox" at bounding box center [136, 156] width 75 height 25
checkbox input "false"
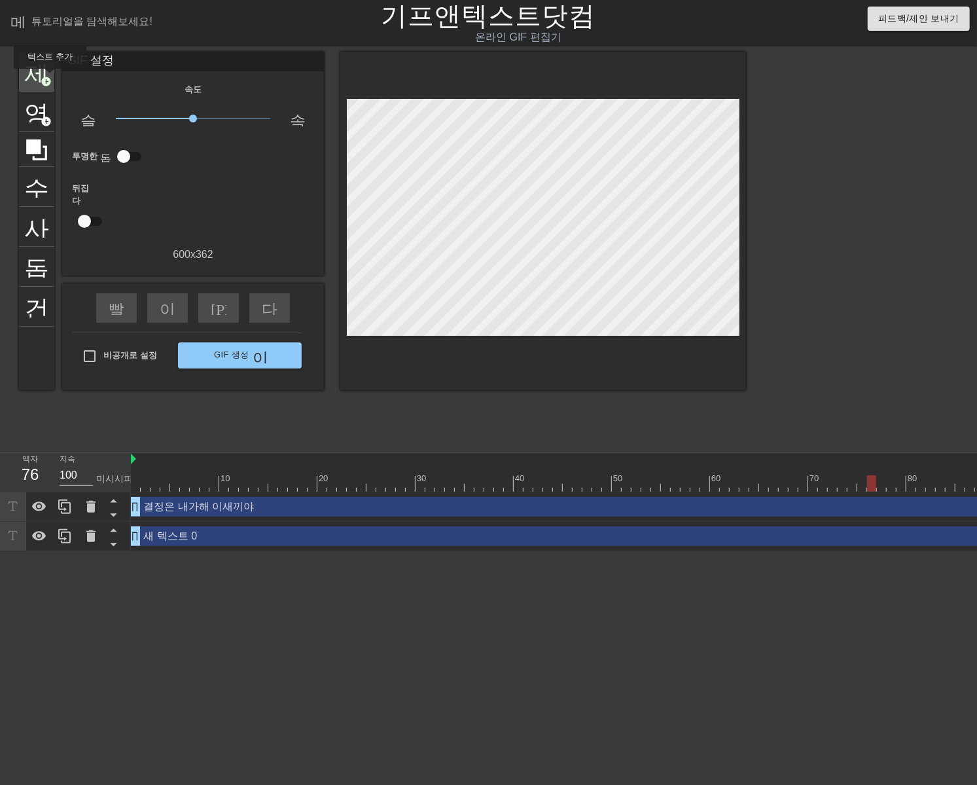
click at [43, 78] on font "add_circle" at bounding box center [46, 81] width 11 height 11
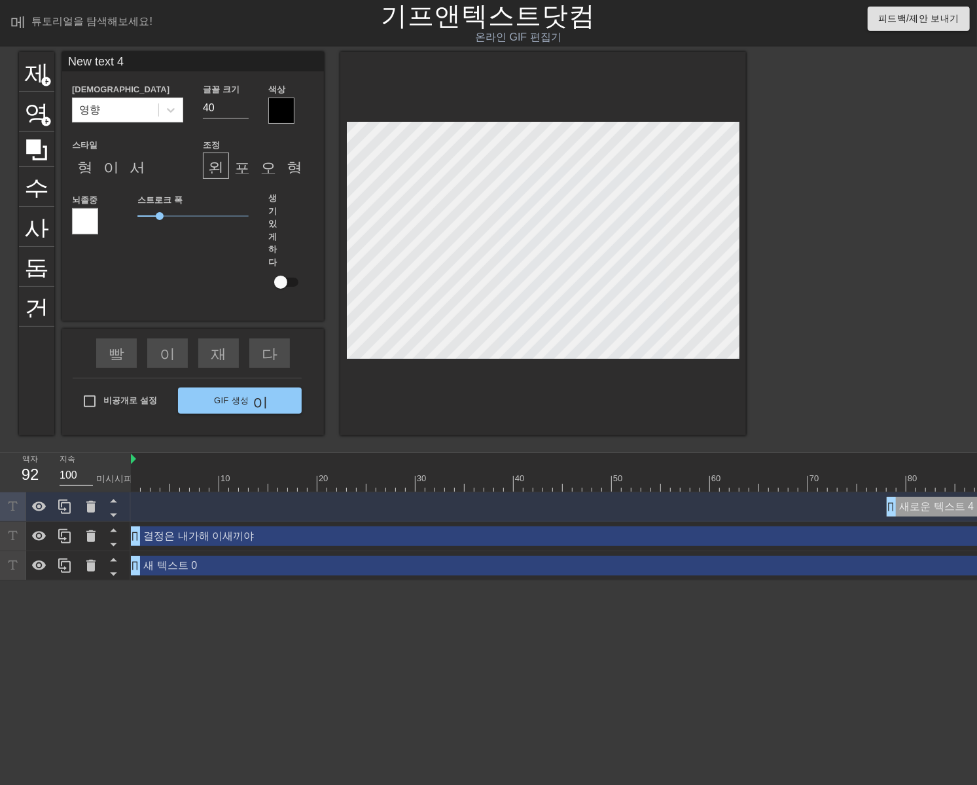
scroll to position [1, 4]
type input "New text"
type textarea "New text"
type input "New text"
type textarea "New text"
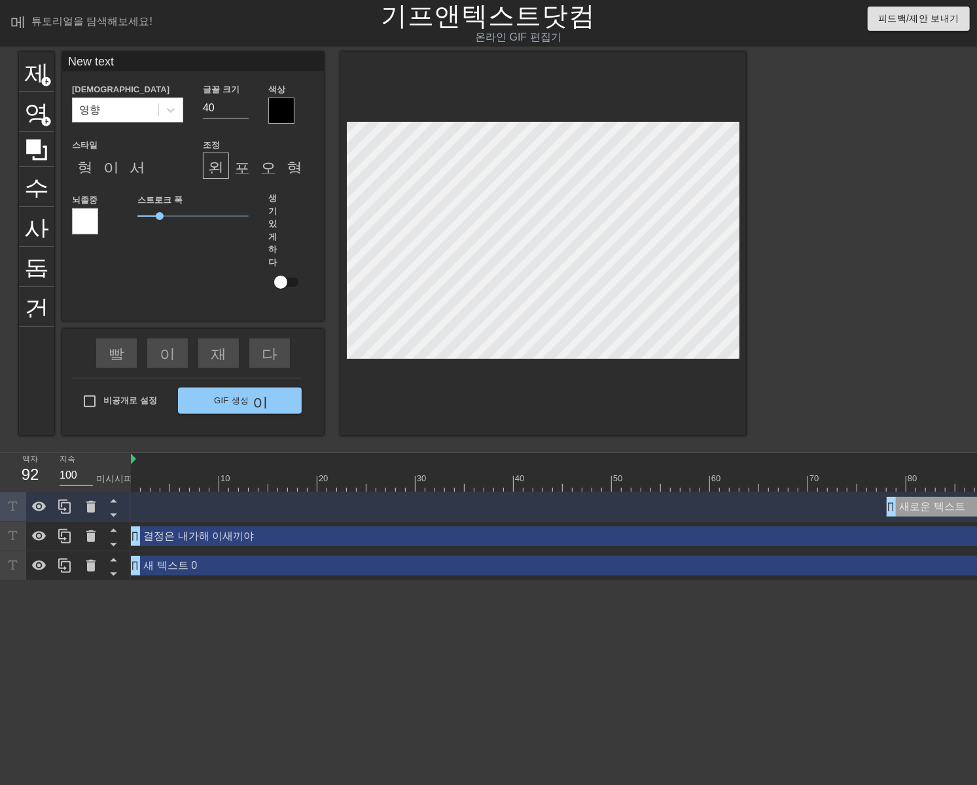
type input "New tex"
type textarea "New tex"
type input "New te"
type textarea "New te"
type input "New t"
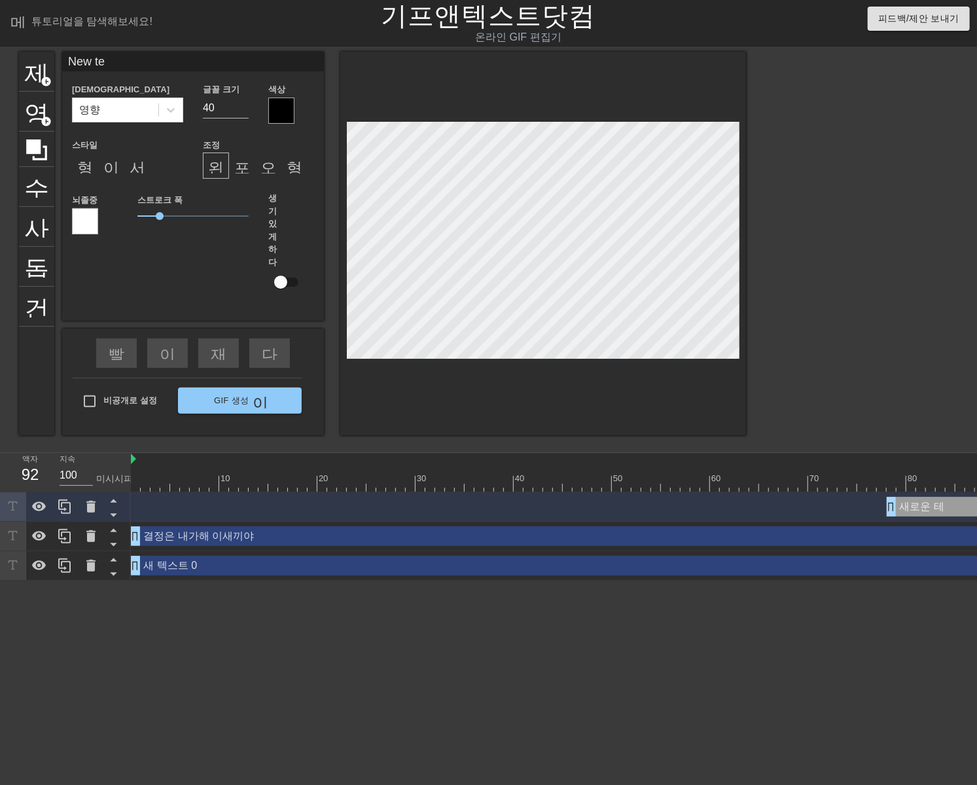
type textarea "New t"
type input "New"
type textarea "New"
type input "New"
type textarea "New"
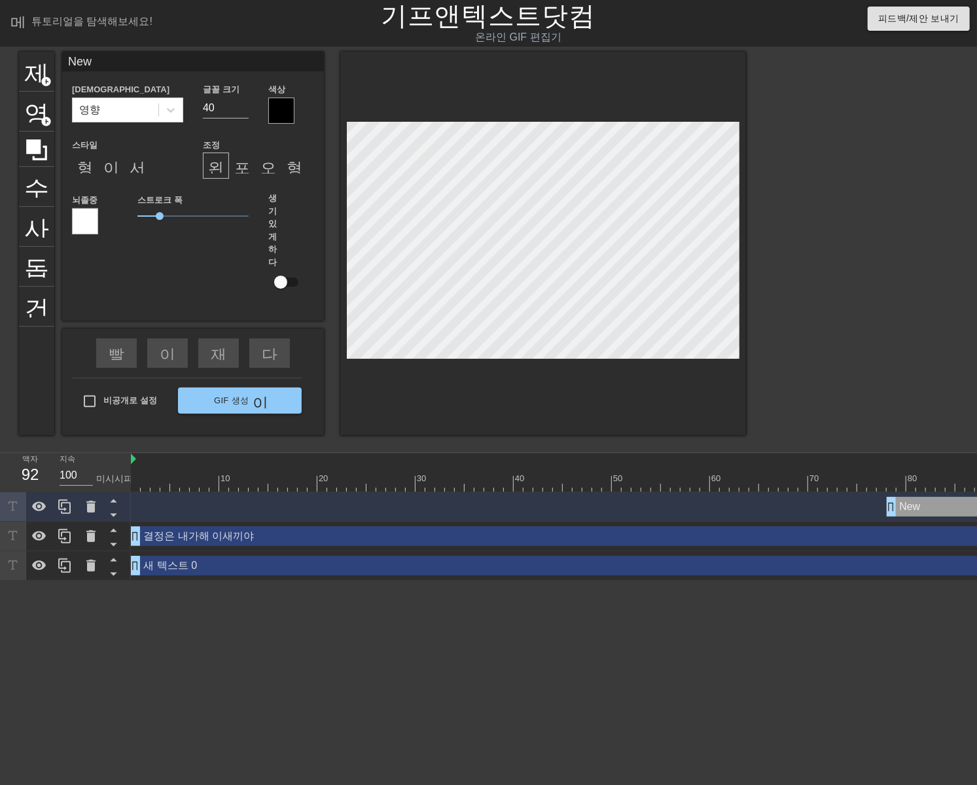
type input "Ne"
type textarea "Ne"
type input "N"
type textarea "N"
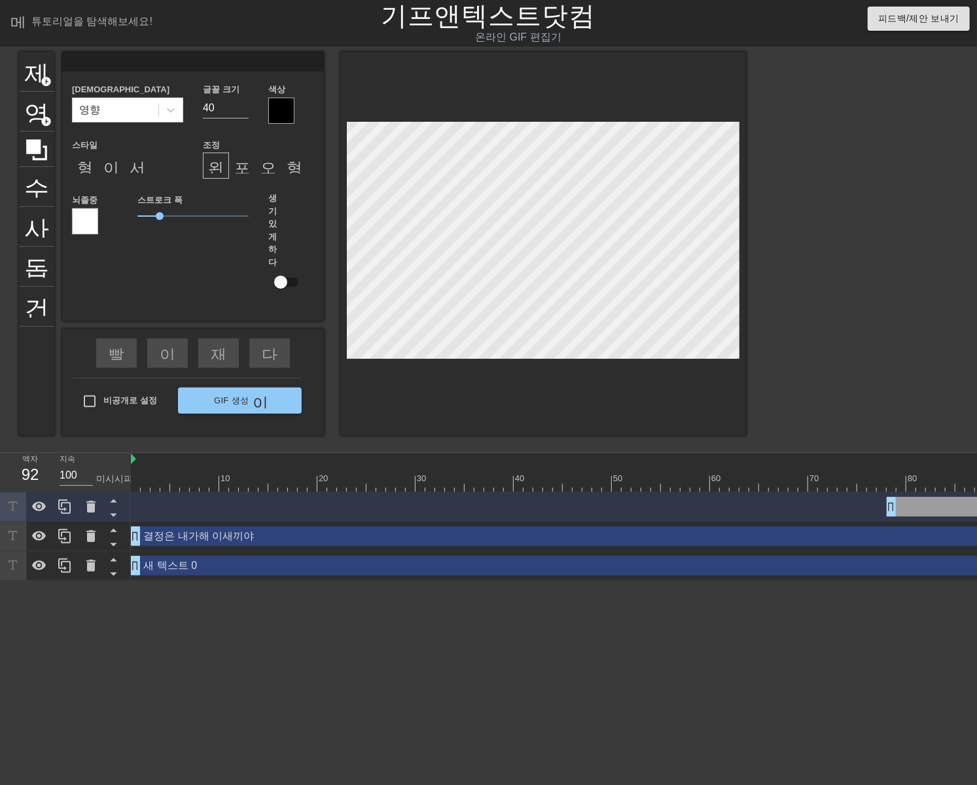
type input "ㅇ"
type textarea "ㅇ"
type input "야"
type textarea "야"
type input "ㅇ"
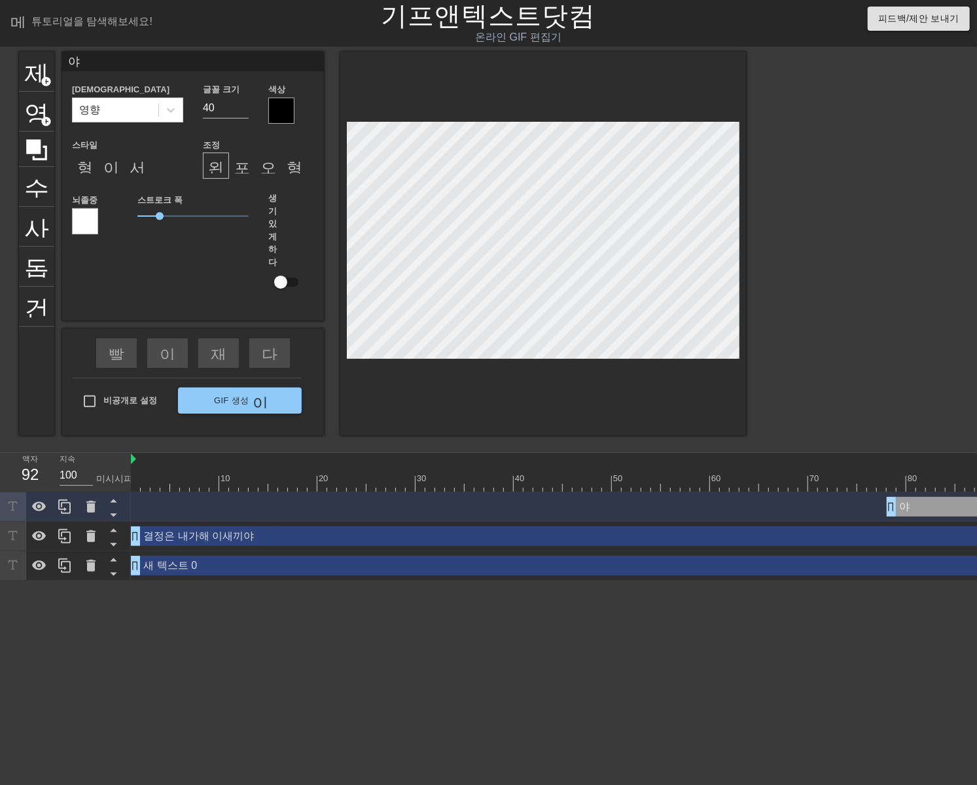
type textarea "ㅇ"
type input "ㅇㅇ"
type textarea "ㅇㅇ"
type input "ㅇ이"
type textarea "ㅇ이"
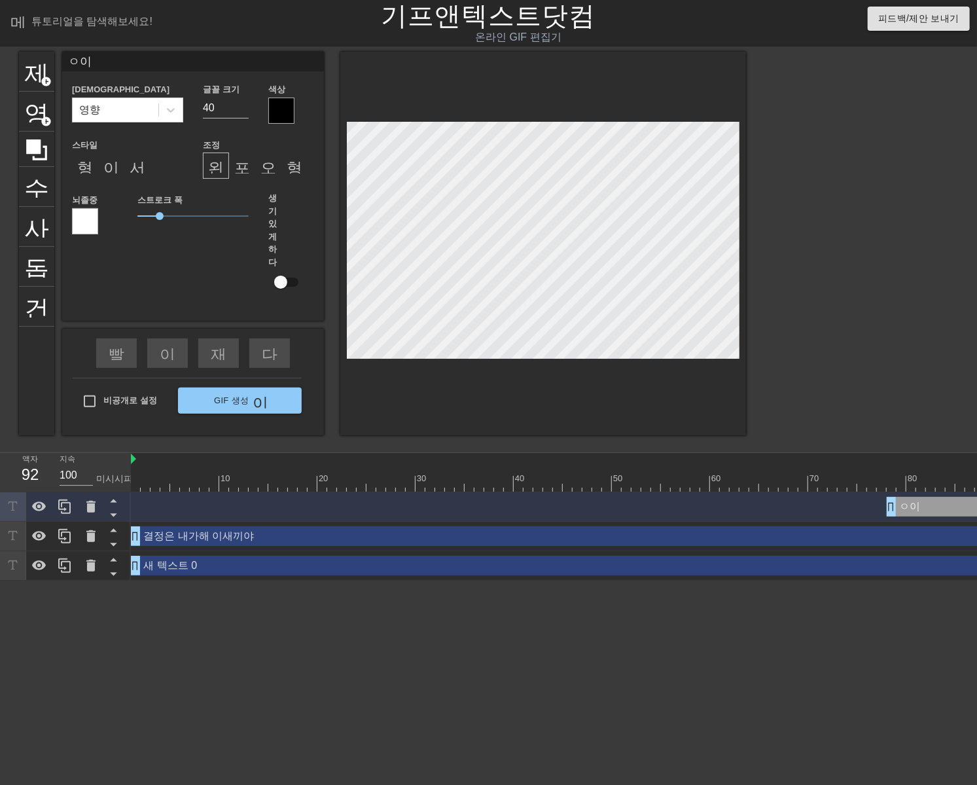
type input "ㅇ이"
type textarea "ㅇ이"
type input "ㅇ이 ㅇ"
type textarea "ㅇ이 ㅇ"
type input "ㅇ이 야"
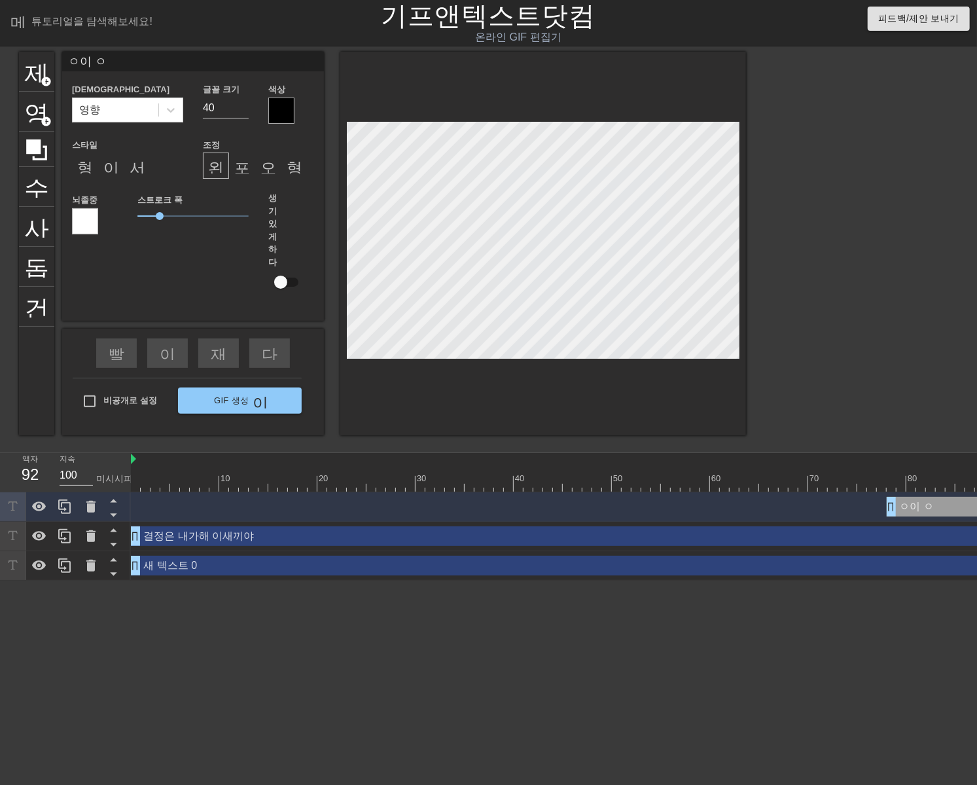
type textarea "ㅇ이 야"
type input "ㅇ이 양"
type textarea "ㅇ이 양"
type input "ㅇ이 양ㅇ"
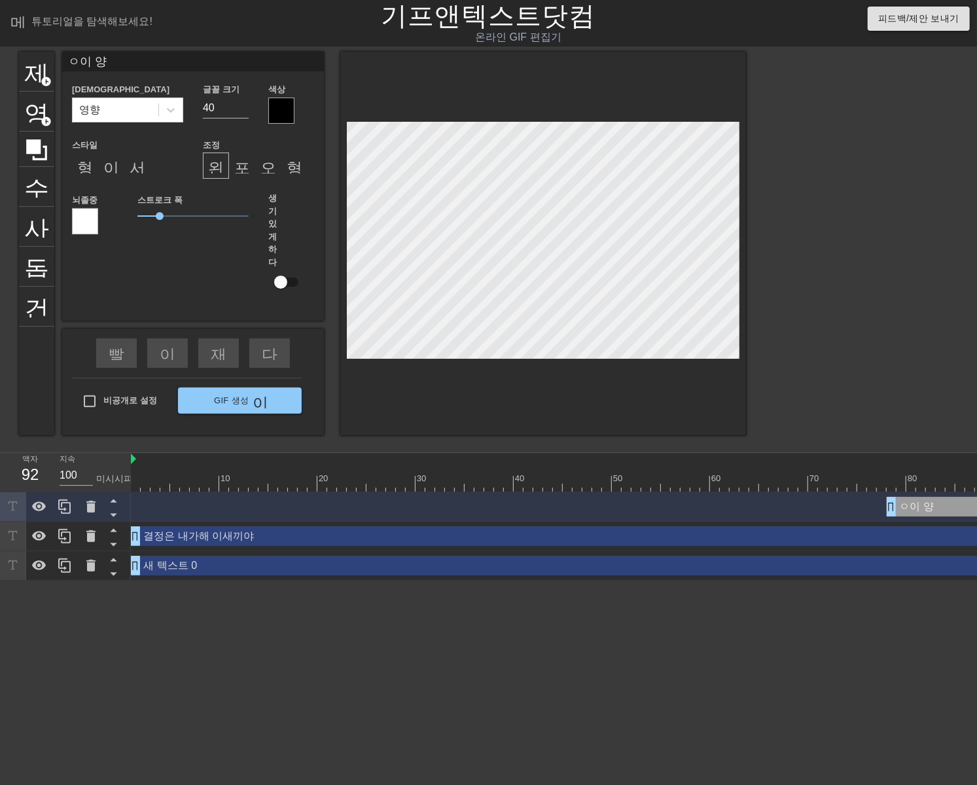
type textarea "ㅇ이 양ㅇ"
type input "ㅇ이 양아"
type textarea "ㅇ이 양아"
type input "ㅇ이 양앛"
type textarea "ㅇ이 양앛"
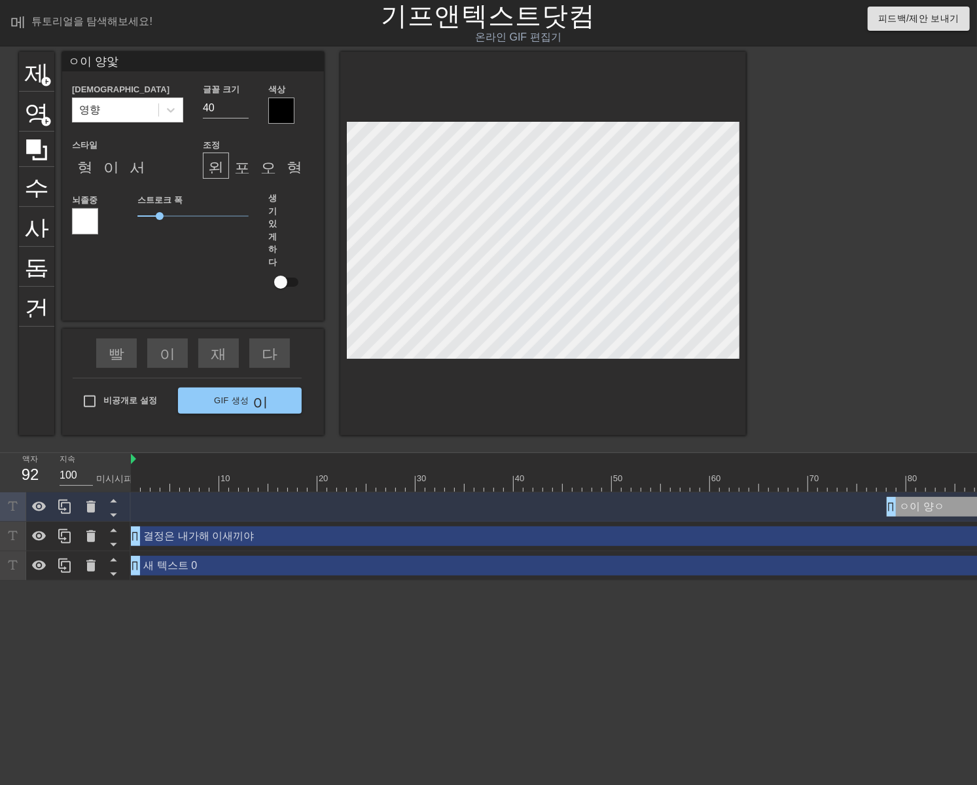
type input "ㅇ이 양아치"
type textarea "ㅇ이 양아치"
type input "ㅇ이 양아치"
type textarea "ㅇ이 양아치"
type input "ㅇ이 양아치 ㅅ"
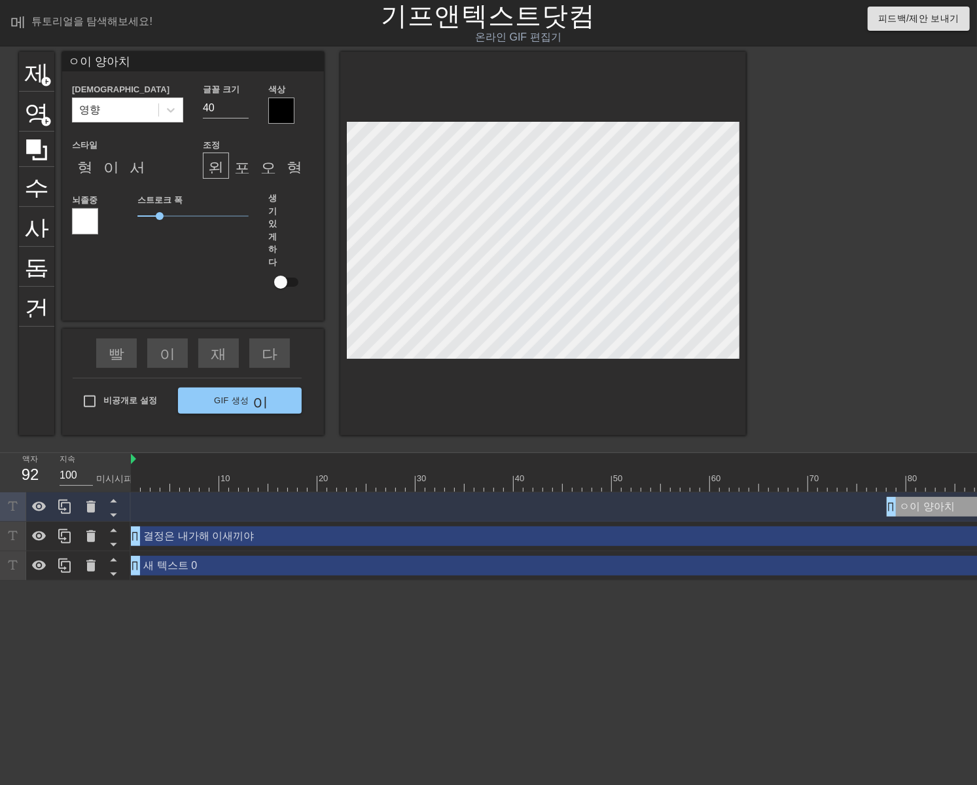
type textarea "ㅇ이 양아치 ㅅ"
type input "ㅇ이 양아치 새"
type textarea "ㅇ이 양아치 새"
type input "ㅇ이 양아치 샊"
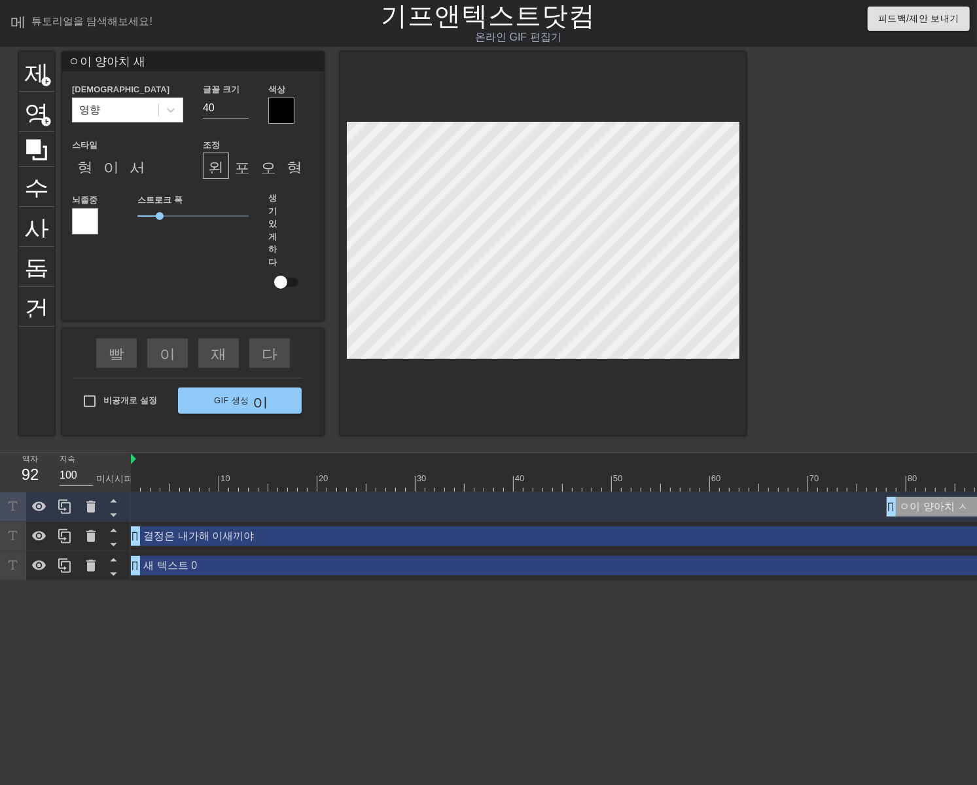
type textarea "ㅇ이 양아치 샊"
type input "ㅇ이 양아치 새끼"
type textarea "ㅇ이 양아치 새끼"
type input "ㅇ이 양아치 새끽"
type textarea "ㅇ이 양아치 새끽"
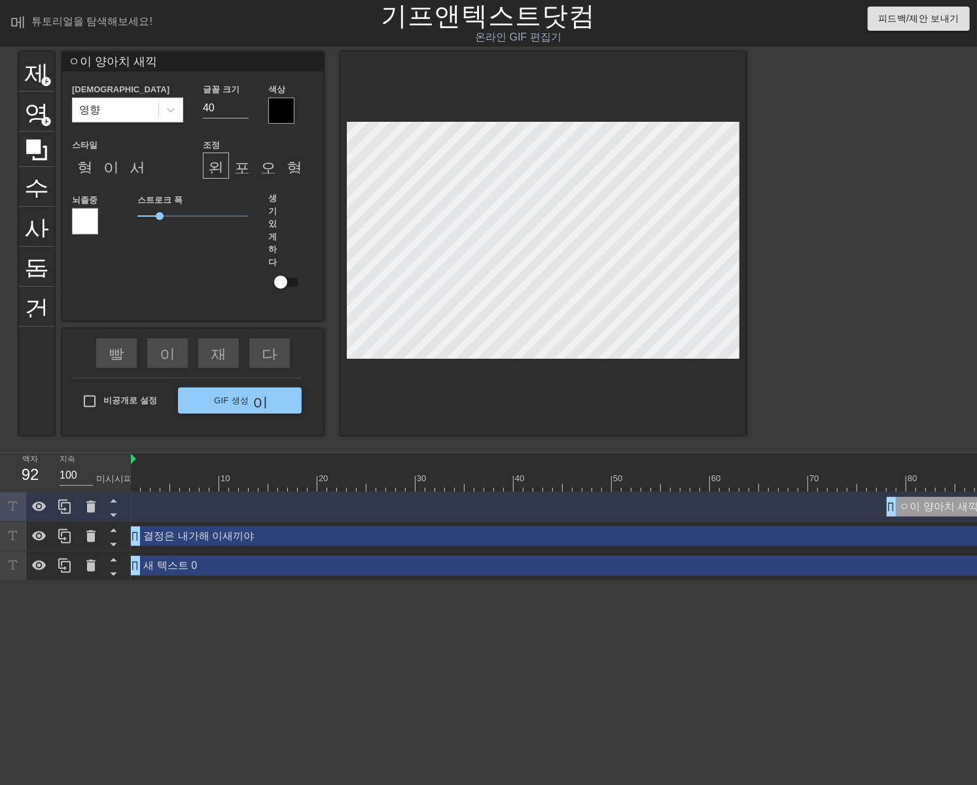
type input "ㅇ이 양아치 새끼가"
type textarea "ㅇ이 양아치 새끼가"
type input "ㅇ이 양아치 새끼가"
type textarea "ㅇ이 양아치 새끼가"
type input "ㅇ이 양아치 새끼가 ㅇ"
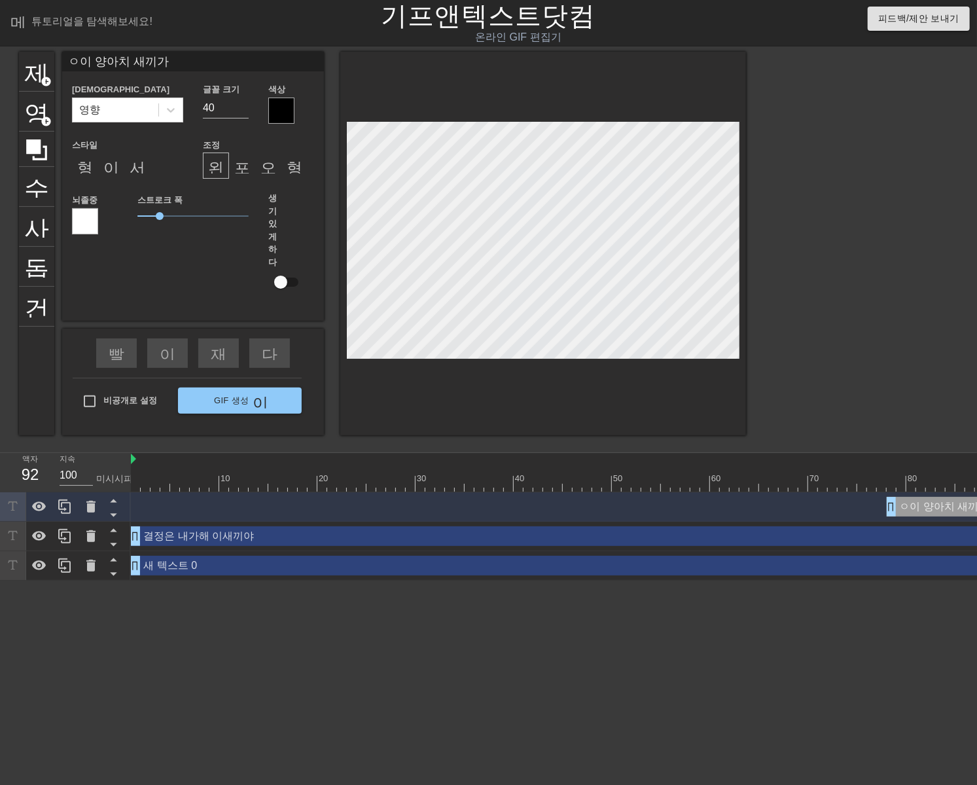
type textarea "ㅇ이 양아치 새끼가 ㅇ"
type input "ㅇ이 양아치 새끼가 어"
type textarea "ㅇ이 양아치 새끼가 어"
type input "ㅇ이 양아치 새끼가 얻"
type textarea "ㅇ이 양아치 새끼가 얻"
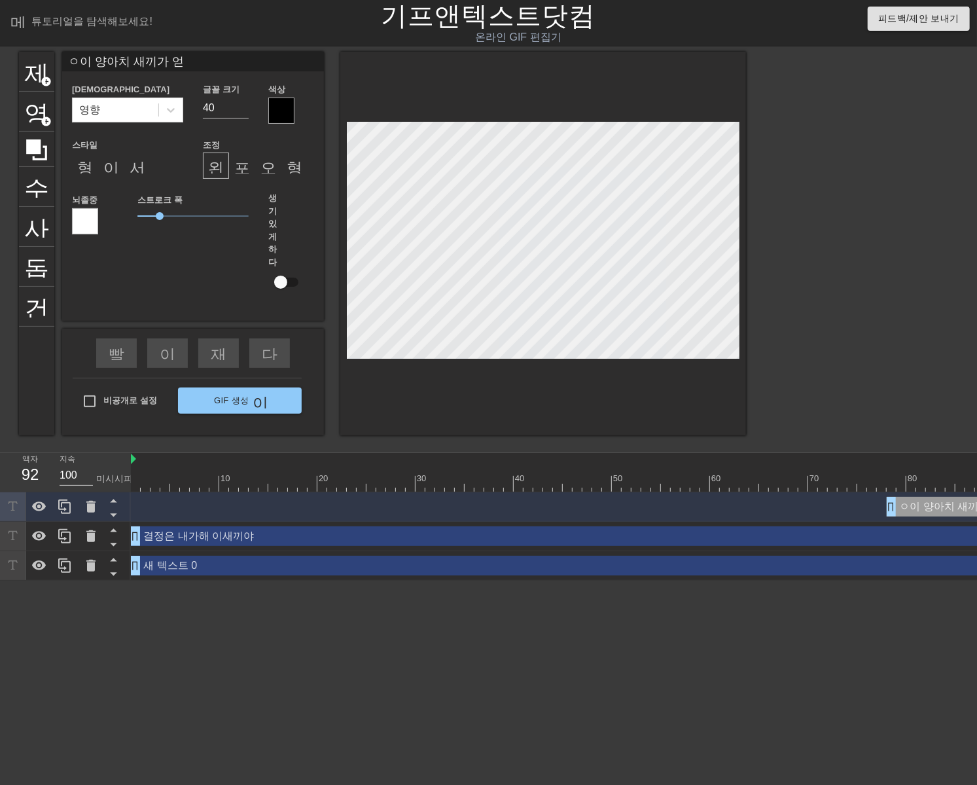
type input "ㅇ이 양아치 새끼가 어디"
type textarea "ㅇ이 양아치 새끼가 어디"
type input "ㅇ이 양아치 새끼가 어딧"
type textarea "ㅇ이 양아치 새끼가 어딧"
type input "ㅇ이 양아치 새끼가 어디서"
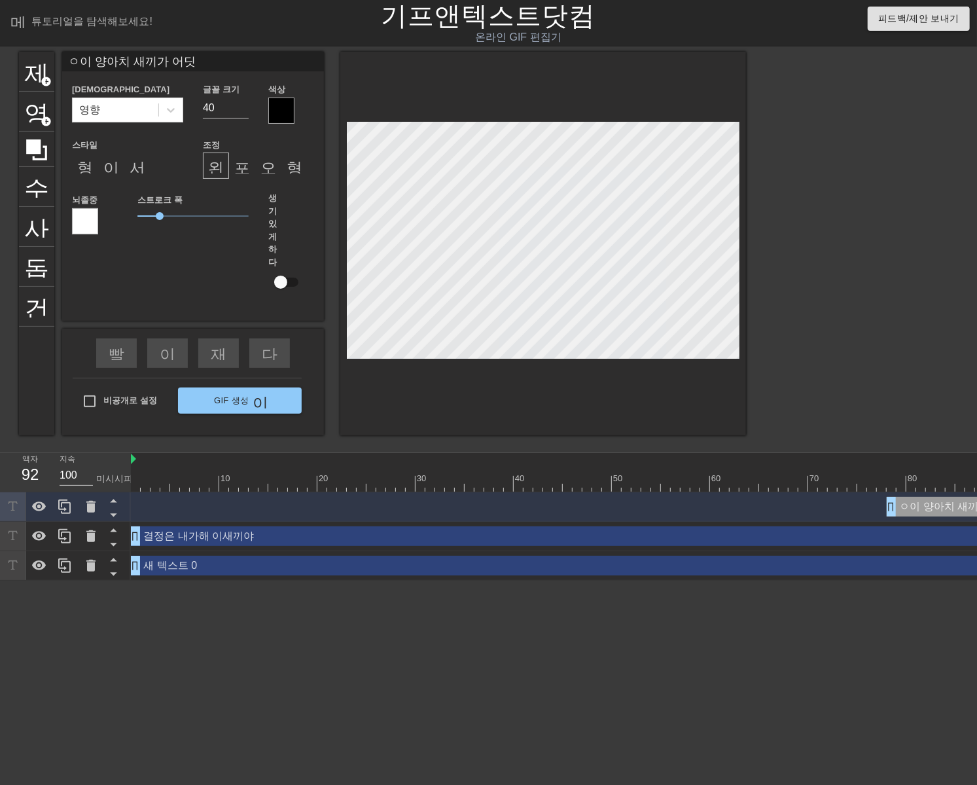
type textarea "ㅇ이 양아치 새끼가 어디서"
type input "ㅇ이 양아치 새끼가 어디서"
type textarea "ㅇ이 양아치 새끼가 어디서"
type input "ㅇ이 양아치 새끼가 어디서 ㅎ"
type textarea "ㅇ이 양아치 새끼가 어디서 ㅎ"
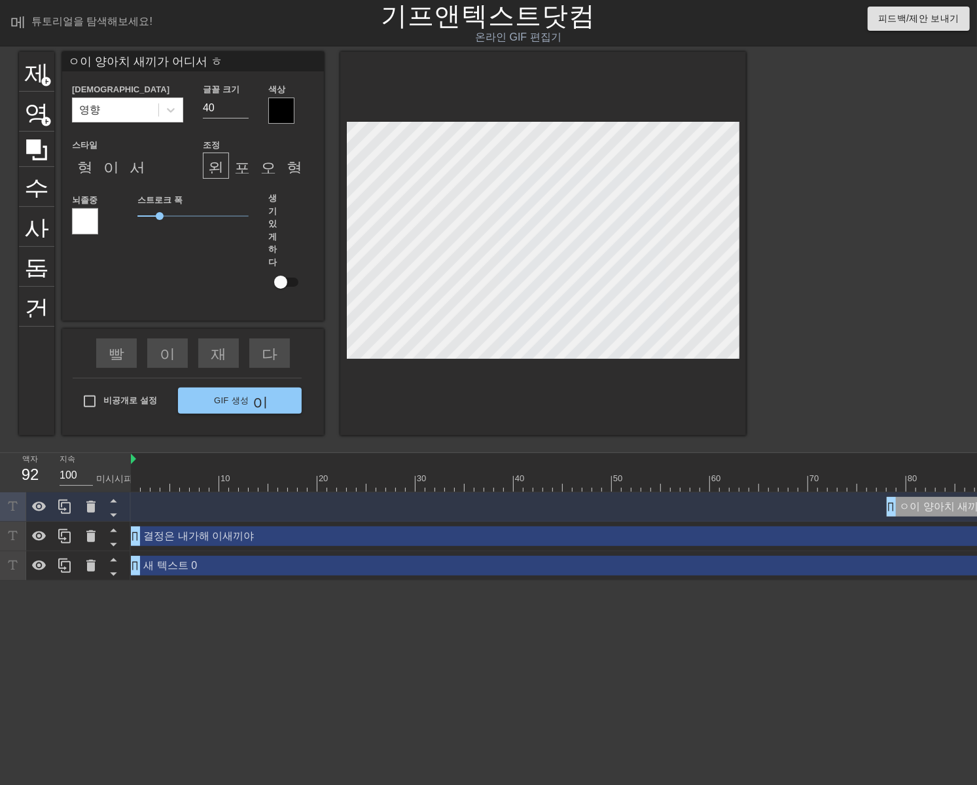
type input "ㅇ이 양아치 새끼가 어디서 하"
type textarea "ㅇ이 양아치 새끼가 어디서 하"
type input "ㅇ이 양아치 새끼가 어디서 함"
type textarea "ㅇ이 양아치 새끼가 어디서 함"
type input "ㅇ이 양아치 새끼가 어디서 함ㅂ"
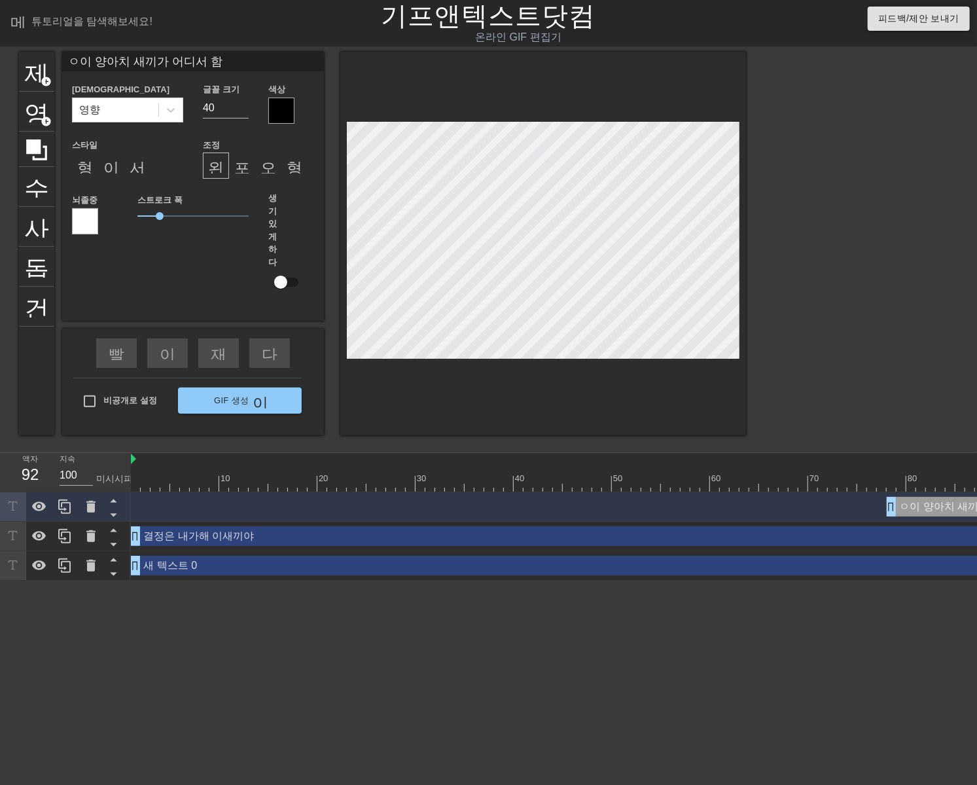
type textarea "ㅇ이 양아치 새끼가 어디서 함ㅂ"
type input "ㅇ이 양아치 새끼가 어디서 함부"
type textarea "ㅇ이 양아치 새끼가 어디서 함부"
type input "ㅇ이 양아치 새끼가 어디서 함불"
type textarea "ㅇ이 양아치 새끼가 어디서 함불"
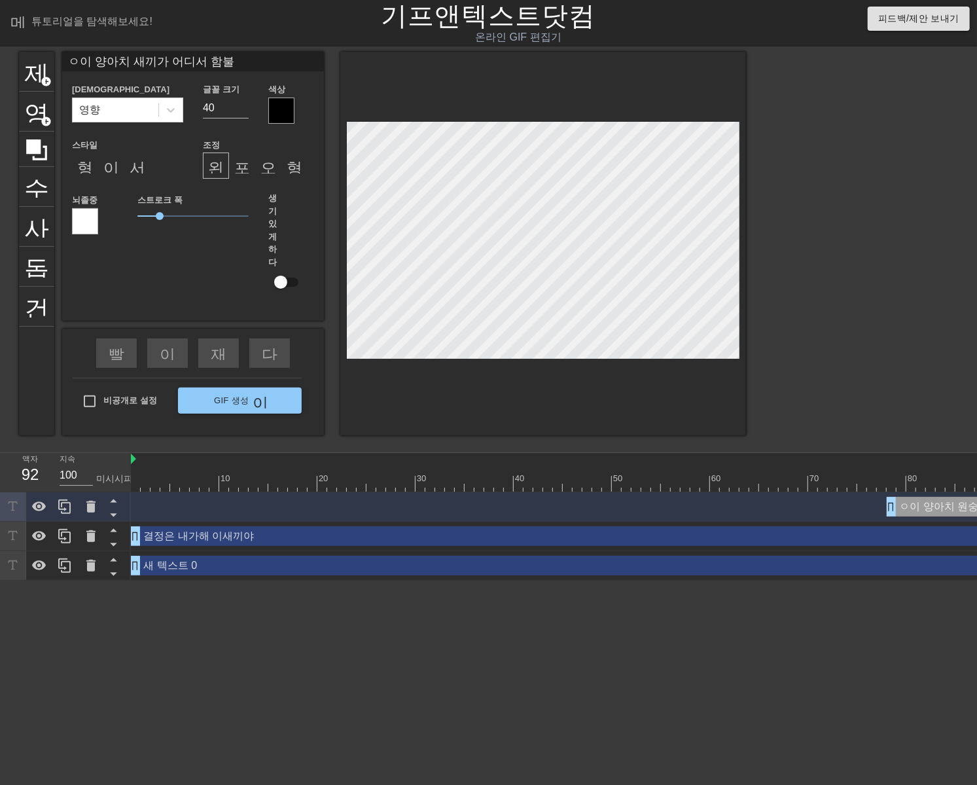
type input "ㅇ이 양아치 새끼가 어디서 함부로"
type textarea "ㅇ이 양아치 새끼가 어디서 함부로"
type input "ㅇ이 양아치 새끼가 어디서 함부로"
type textarea "ㅇ이 양아치 새끼가 어디서 함부로"
type input "ㅇ이 양아치 새끼가 어디서 함부로 ㅇ"
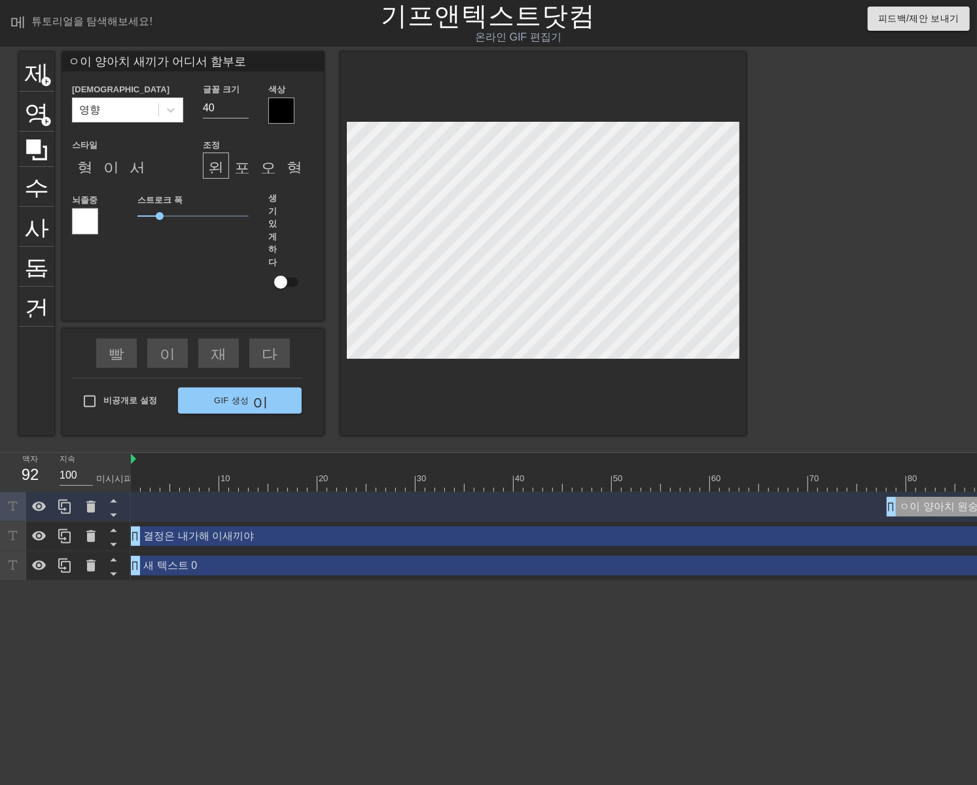
type textarea "ㅇ이 양아치 새끼가 어디서 함부로 ㅇ"
type input "ㅇ이 양아치 새끼가 어디서 함부로 [PERSON_NAME]"
type textarea "ㅇ이 양아치 새끼가 어디서 함부로 [PERSON_NAME]"
type input "ㅇ이 양아치 새끼가 어디서 함부로 입"
type textarea "ㅇ이 양아치 새끼가 어디서 함부로 입"
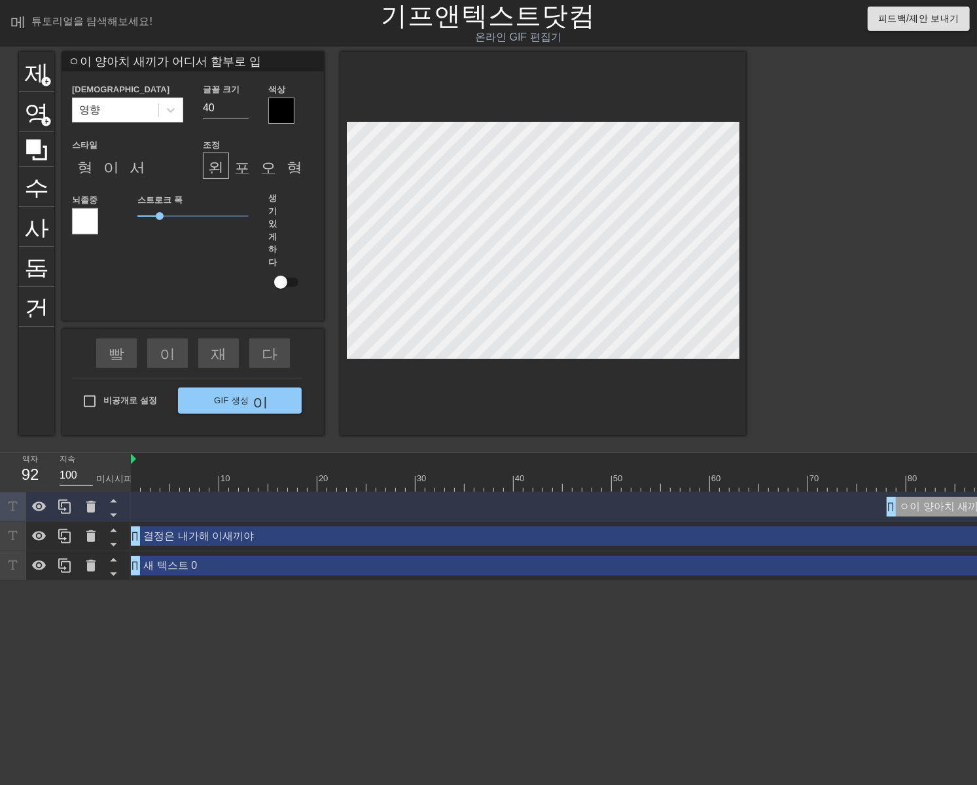
type input "ㅇ이 양아치 새끼가 어디서 함부로 입ㅇ"
type textarea "ㅇ이 양아치 새끼가 어디서 함부로 입ㅇ"
type input "ㅇ이 양아치 새끼가 어디서 함부로 입으"
type textarea "ㅇ이 양아치 새끼가 어디서 함부로 입으"
type input "ㅇ이 양아치 새끼가 어디서 함부로 입을"
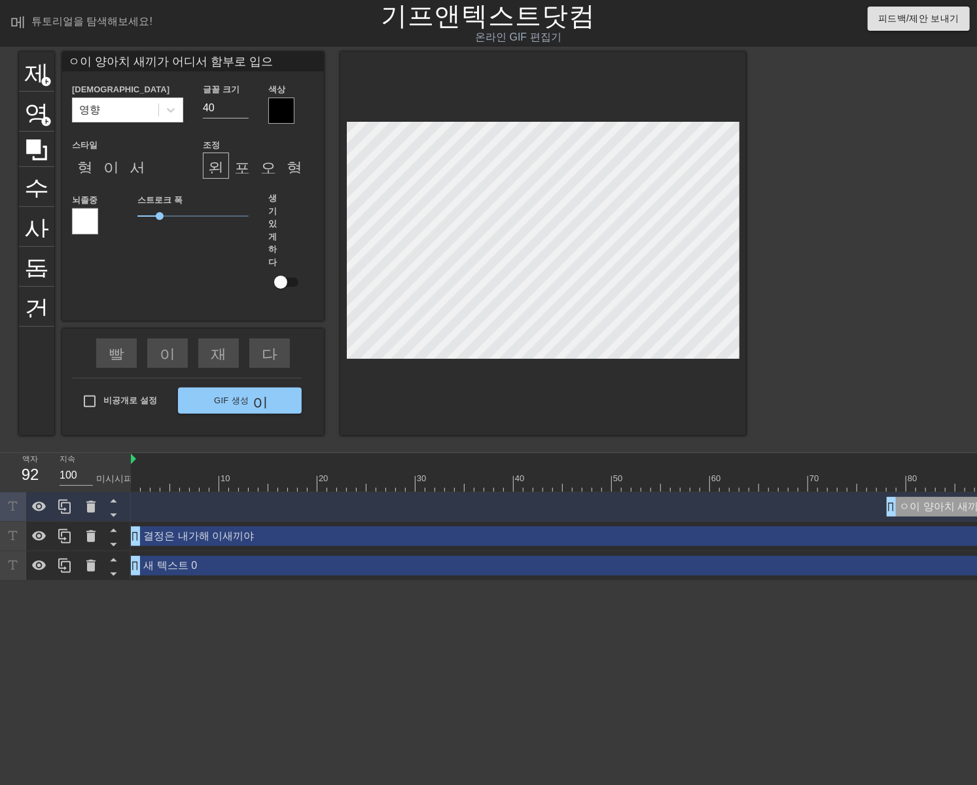
type textarea "ㅇ이 양아치 새끼가 어디서 함부로 입을"
type input "ㅇ이 양아치 새끼가 어디서 함부로 입을ㄴ"
type textarea "ㅇ이 양아치 새끼가 어디서 함부로 입을ㄴ"
type input "ㅇ이 양아치 새끼가 어디서 함부로 입을노"
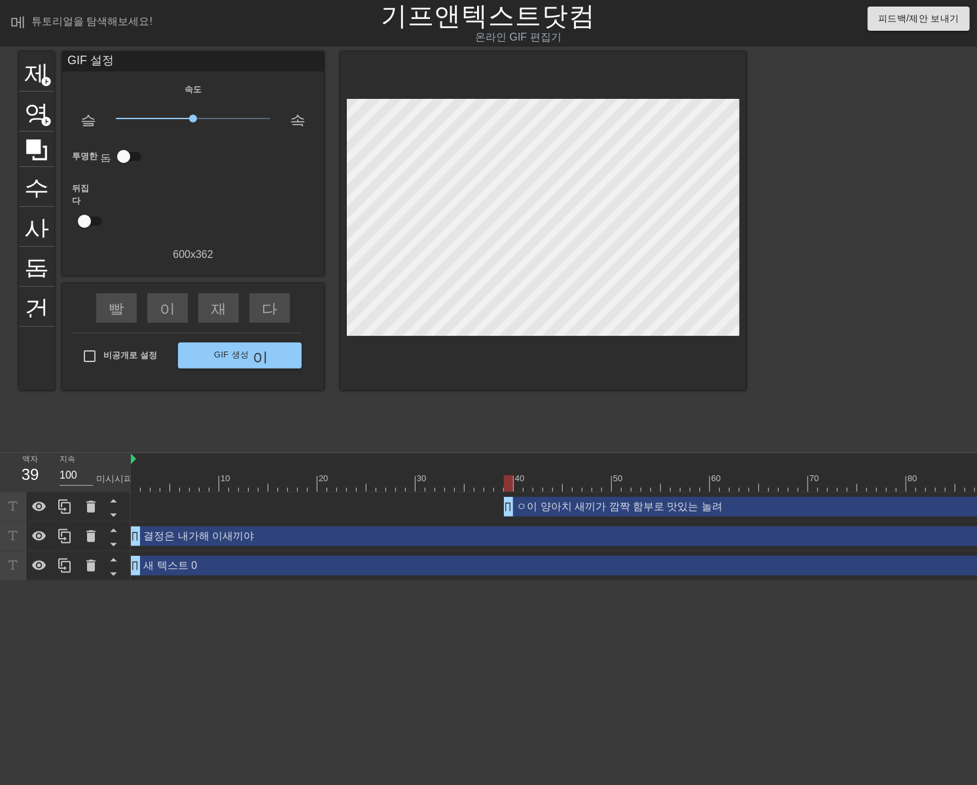
drag, startPoint x: 888, startPoint y: 503, endPoint x: 335, endPoint y: 487, distance: 553.1
click at [335, 487] on div "10 20 30 40 50 60 70 80 90 ㅇ이 양아치 새끼가 깜짝 함부로 맛있는 놀려 드래그 핸들 드래그 핸들 결정은 내가해 이새끼야 …" at bounding box center [554, 517] width 846 height 128
click at [328, 414] on div "제목 add_circle 영상 add_circle 수확고 사진_크기_선택_대형 돕다 건반 GIF 설정 속도 슬로우모션 비디오 x1.00 속도 …" at bounding box center [382, 248] width 727 height 393
click at [356, 417] on div "제목 add_circle 영상 add_circle 수확고 사진_크기_선택_대형 돕다 건반 GIF 설정 속도 슬로우모션 비디오 x1.00 속도 …" at bounding box center [382, 248] width 727 height 393
click at [541, 402] on div "제목 add_circle 영상 add_circle 수확고 사진_크기_선택_대형 돕다 건반 GIF 설정 속도 슬로우모션 비디오 x1.00 속도 …" at bounding box center [382, 248] width 727 height 393
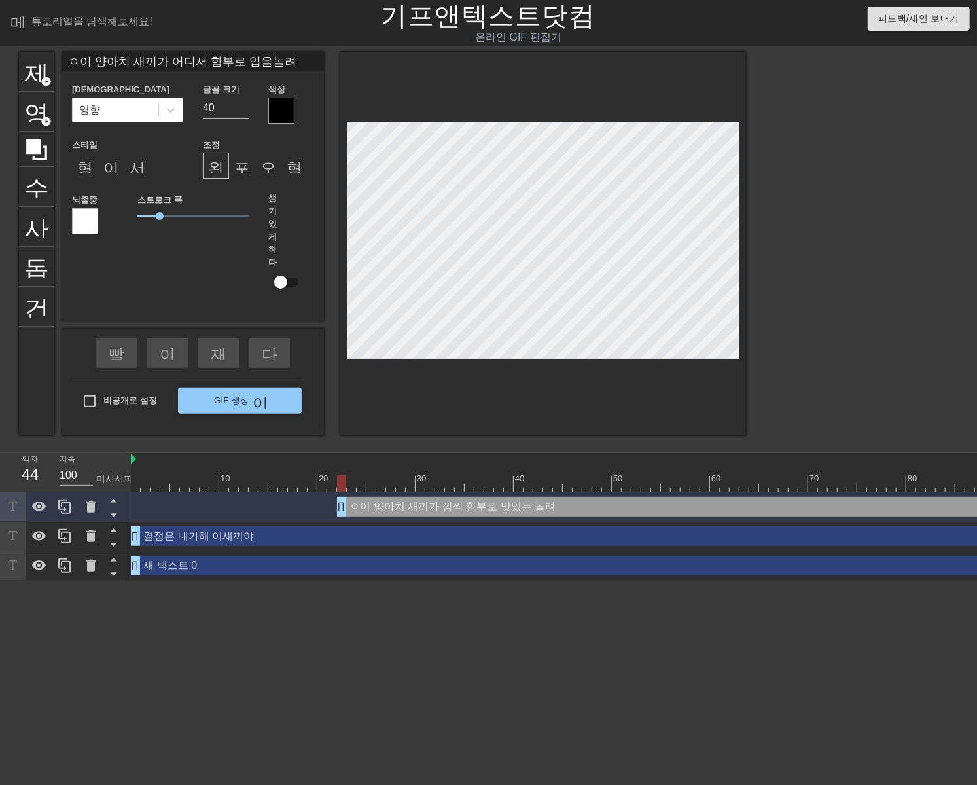
scroll to position [1, 1]
